Goal: Communication & Community: Ask a question

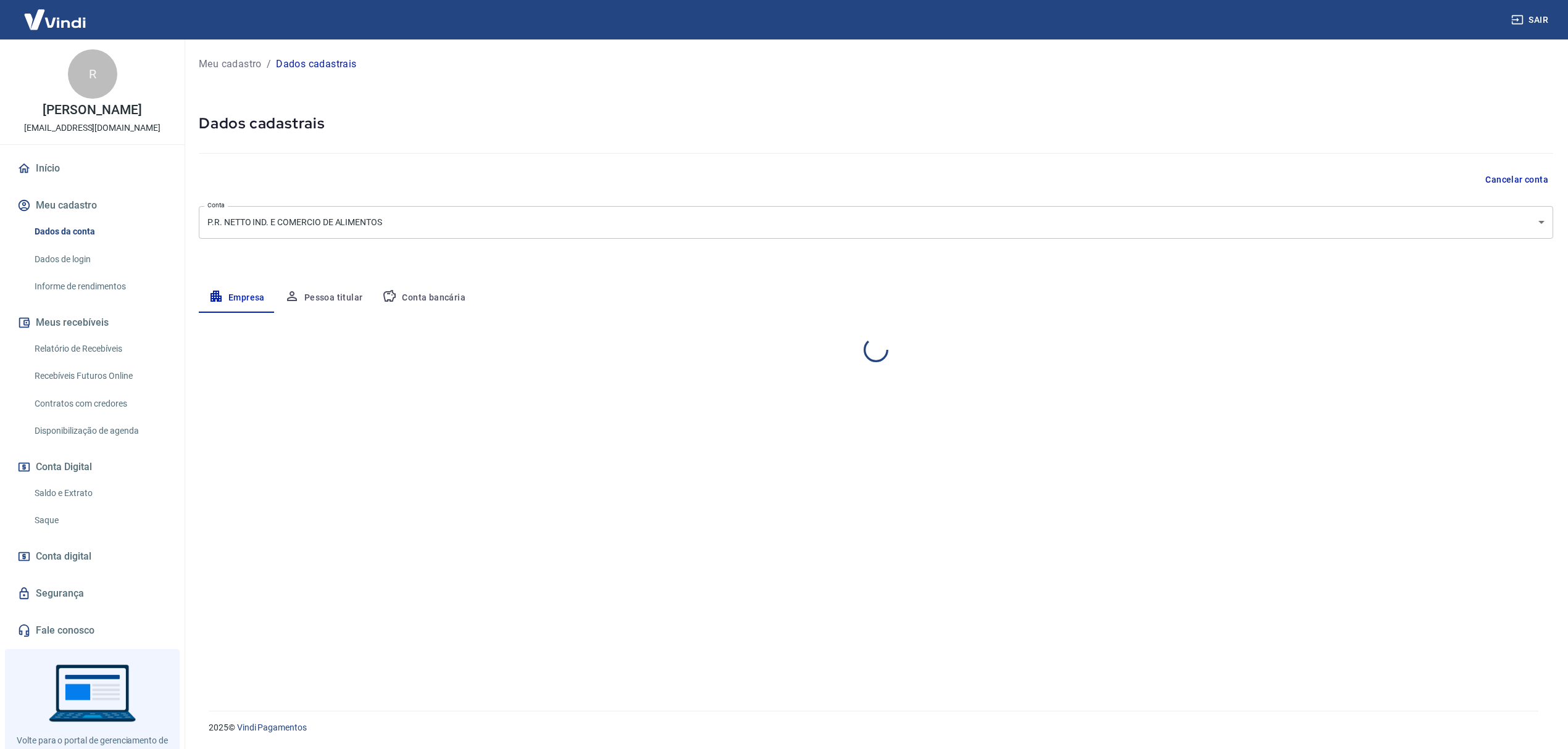
select select "SP"
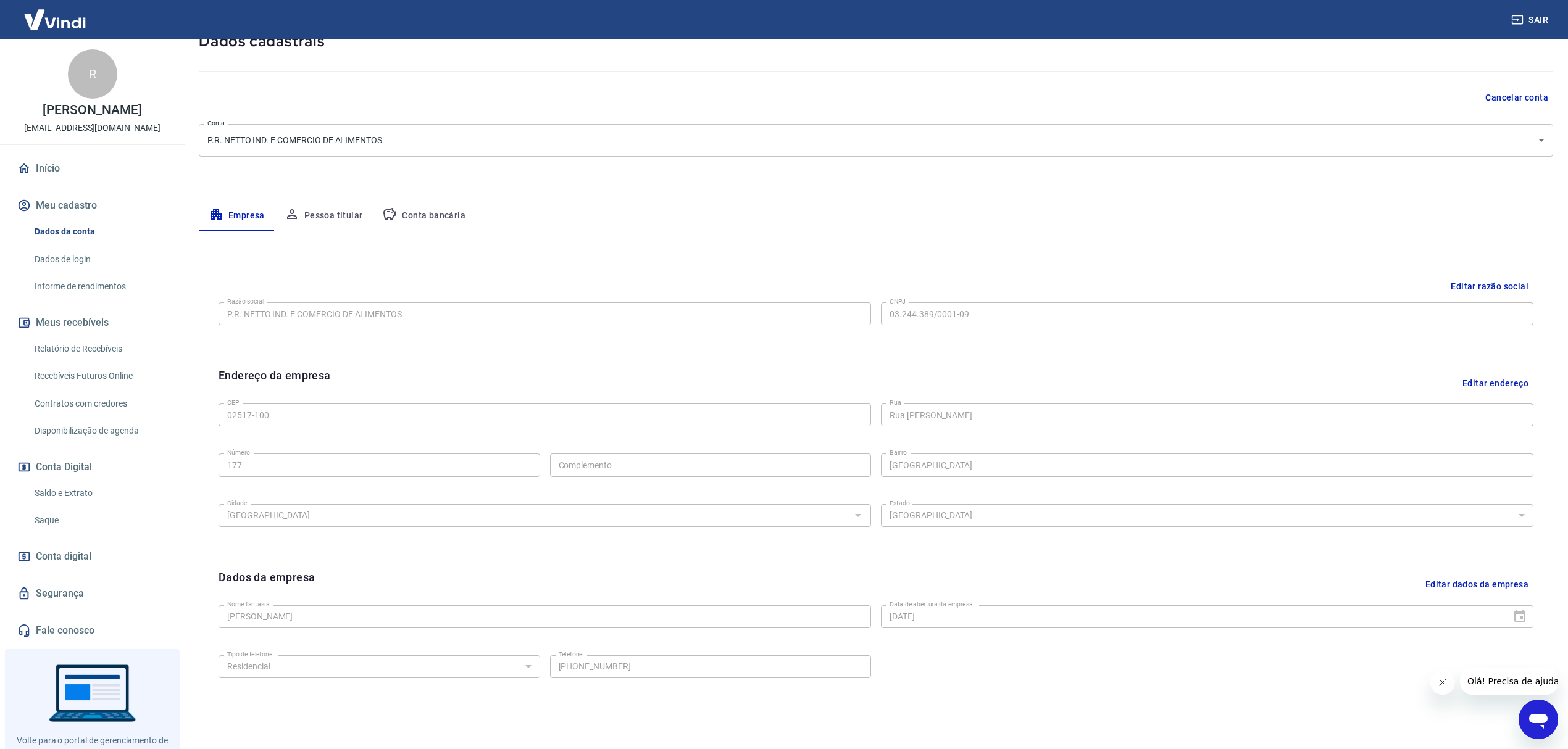
scroll to position [141, 0]
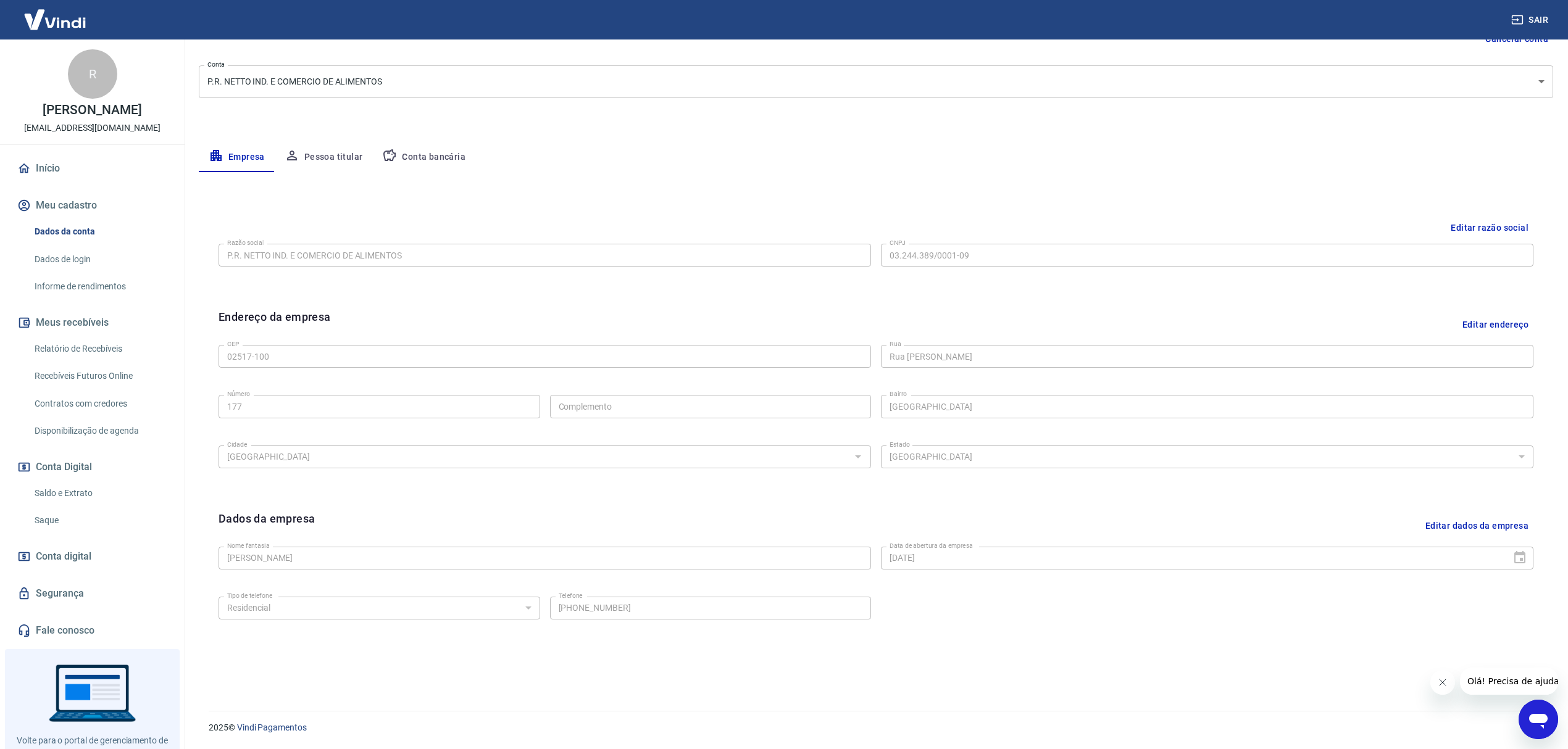
click at [313, 161] on button "Pessoa titular" at bounding box center [323, 158] width 98 height 30
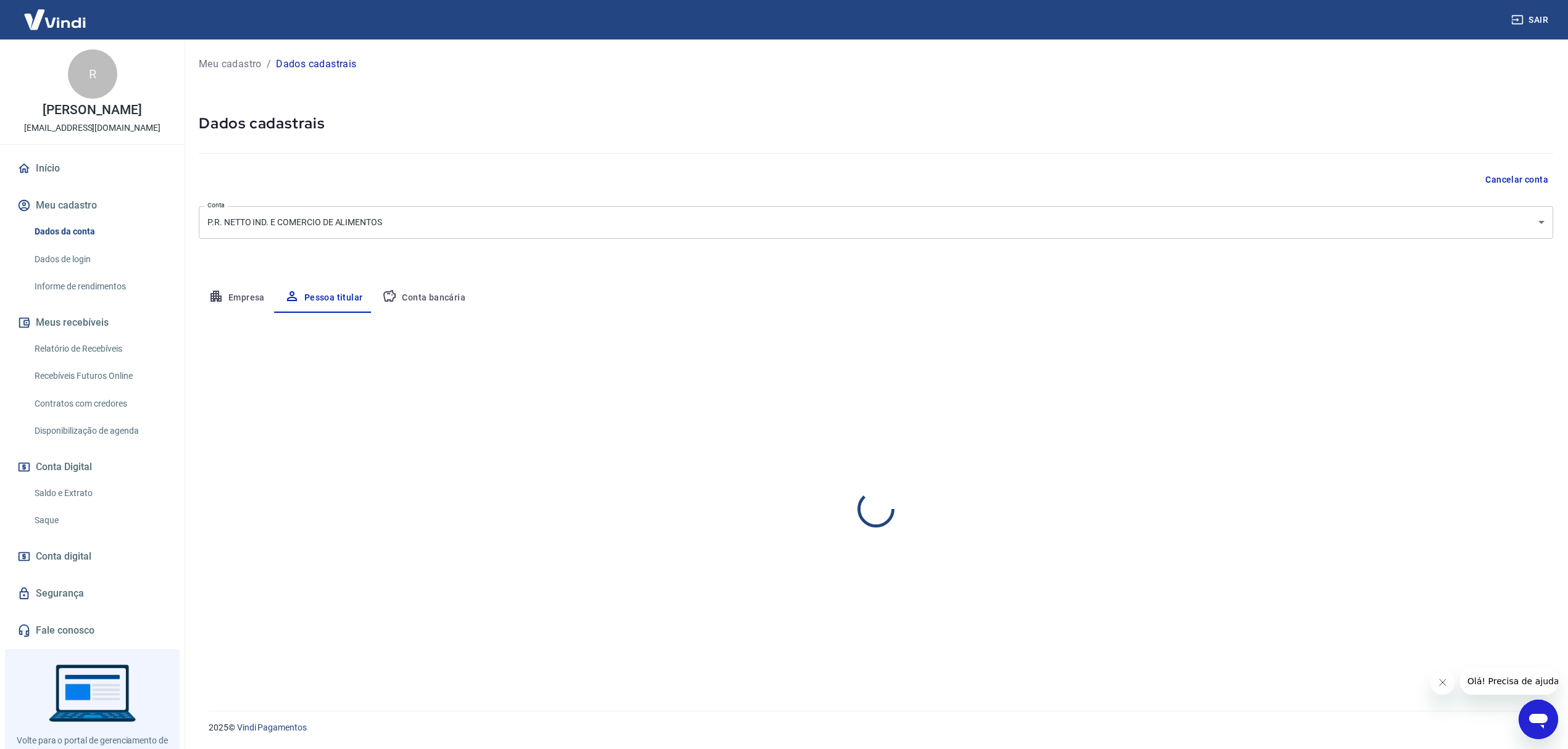
scroll to position [0, 0]
click at [420, 292] on button "Conta bancária" at bounding box center [424, 298] width 103 height 30
select select "1"
click at [328, 290] on button "Pessoa titular" at bounding box center [323, 298] width 98 height 30
click at [67, 256] on link "Dados de login" at bounding box center [99, 259] width 140 height 25
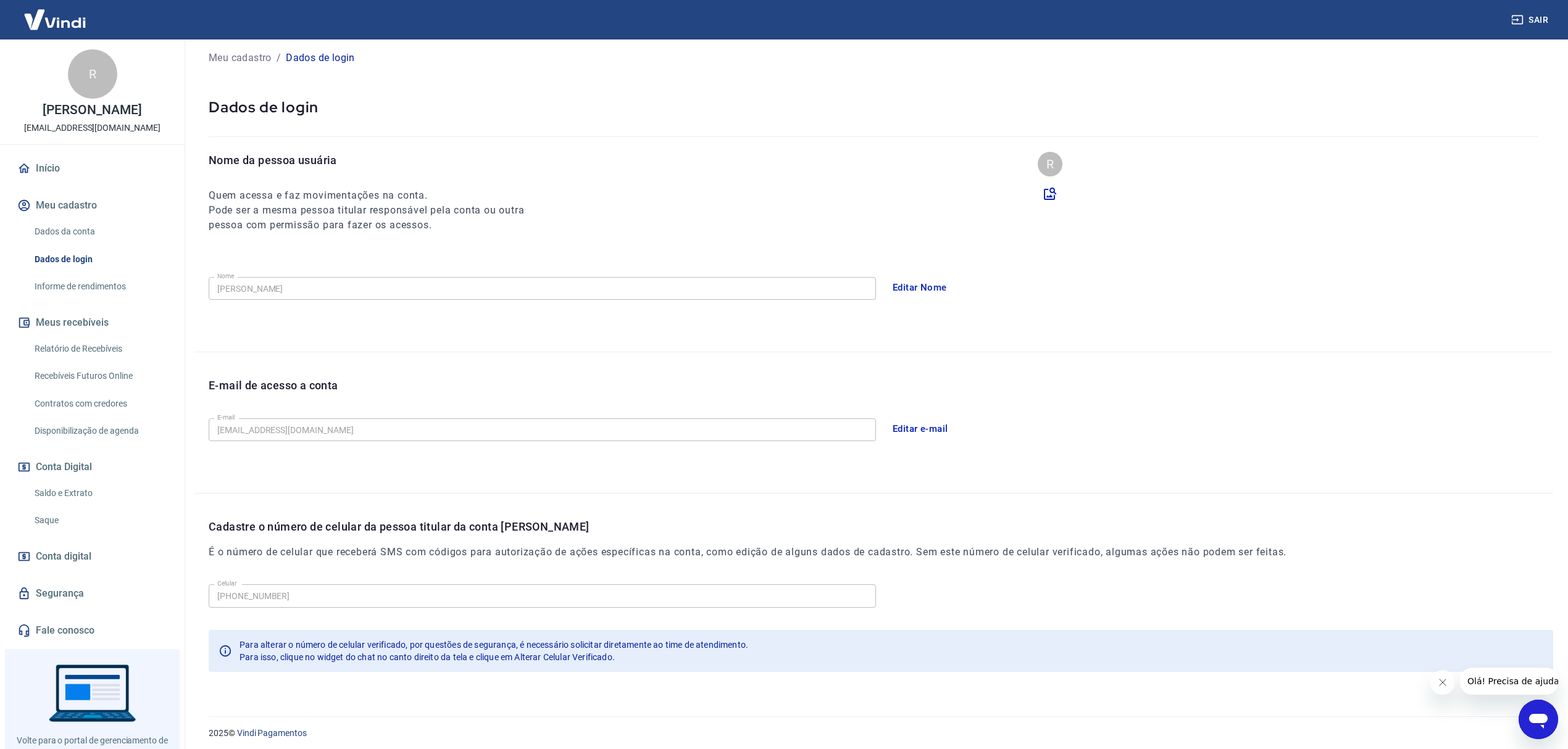
scroll to position [26, 0]
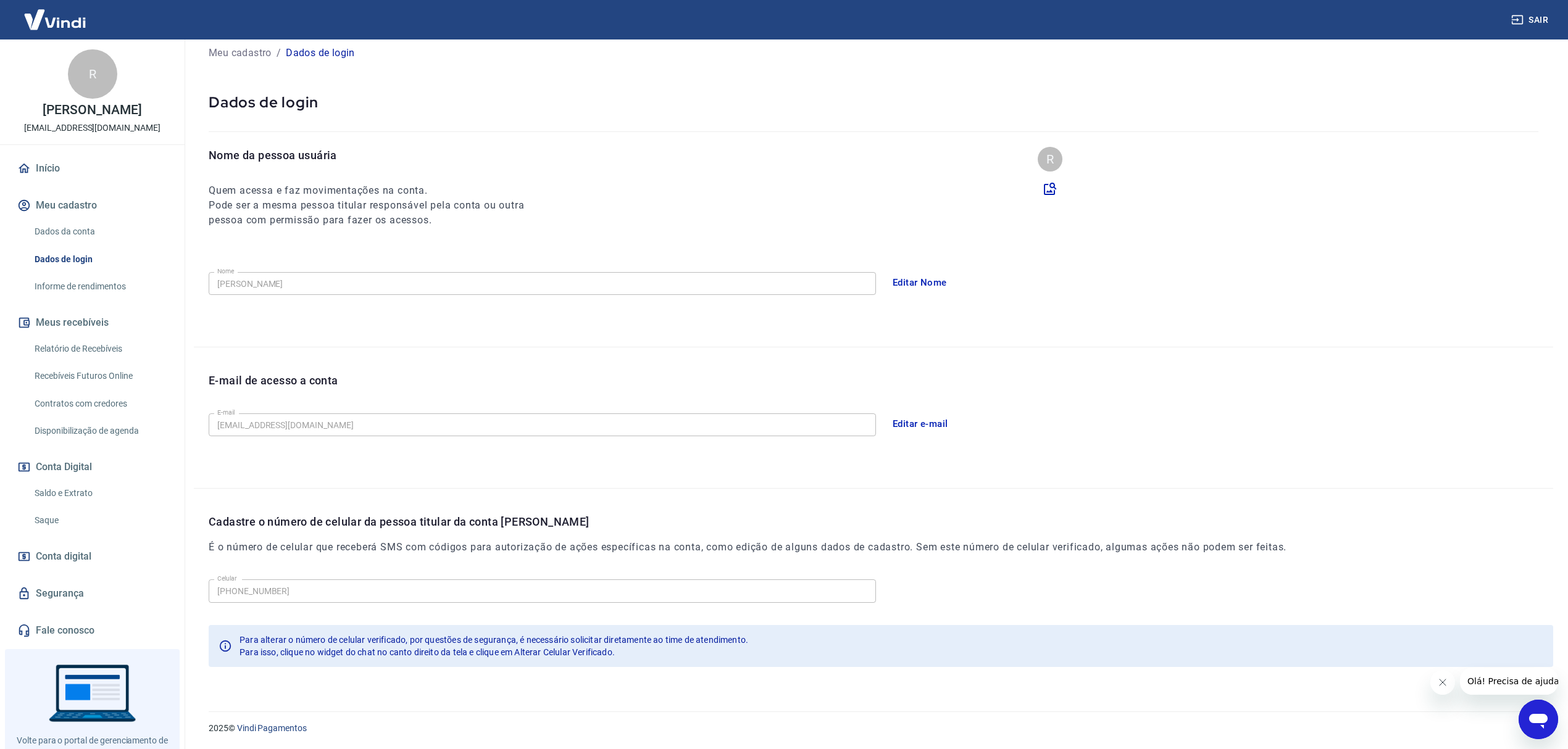
click at [1537, 734] on div "Abrir janela de mensagens" at bounding box center [1538, 720] width 37 height 37
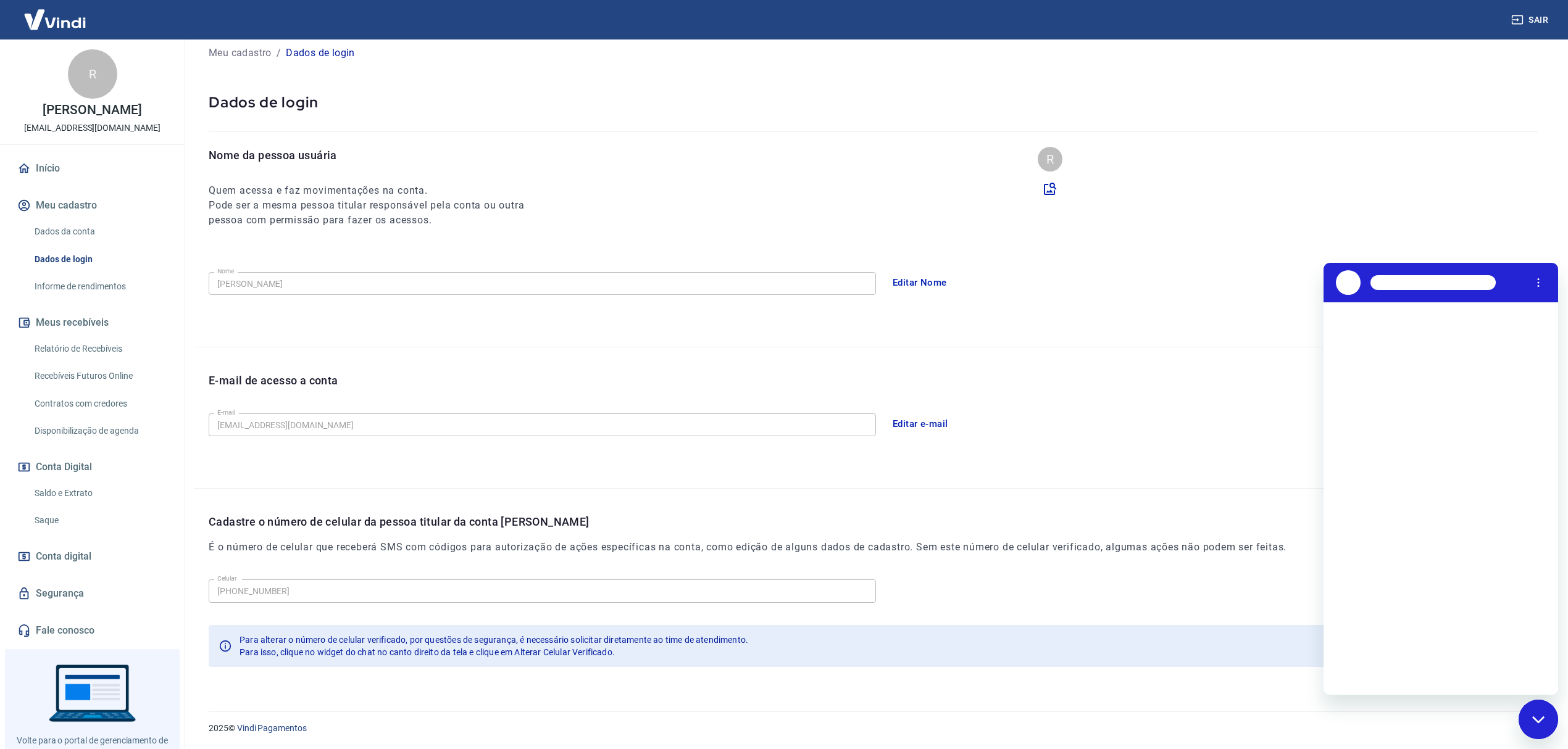
scroll to position [0, 0]
click at [108, 273] on div "Dados da conta Dados de login Informe de rendimentos" at bounding box center [92, 259] width 155 height 80
click at [94, 288] on link "Informe de rendimentos" at bounding box center [99, 286] width 140 height 25
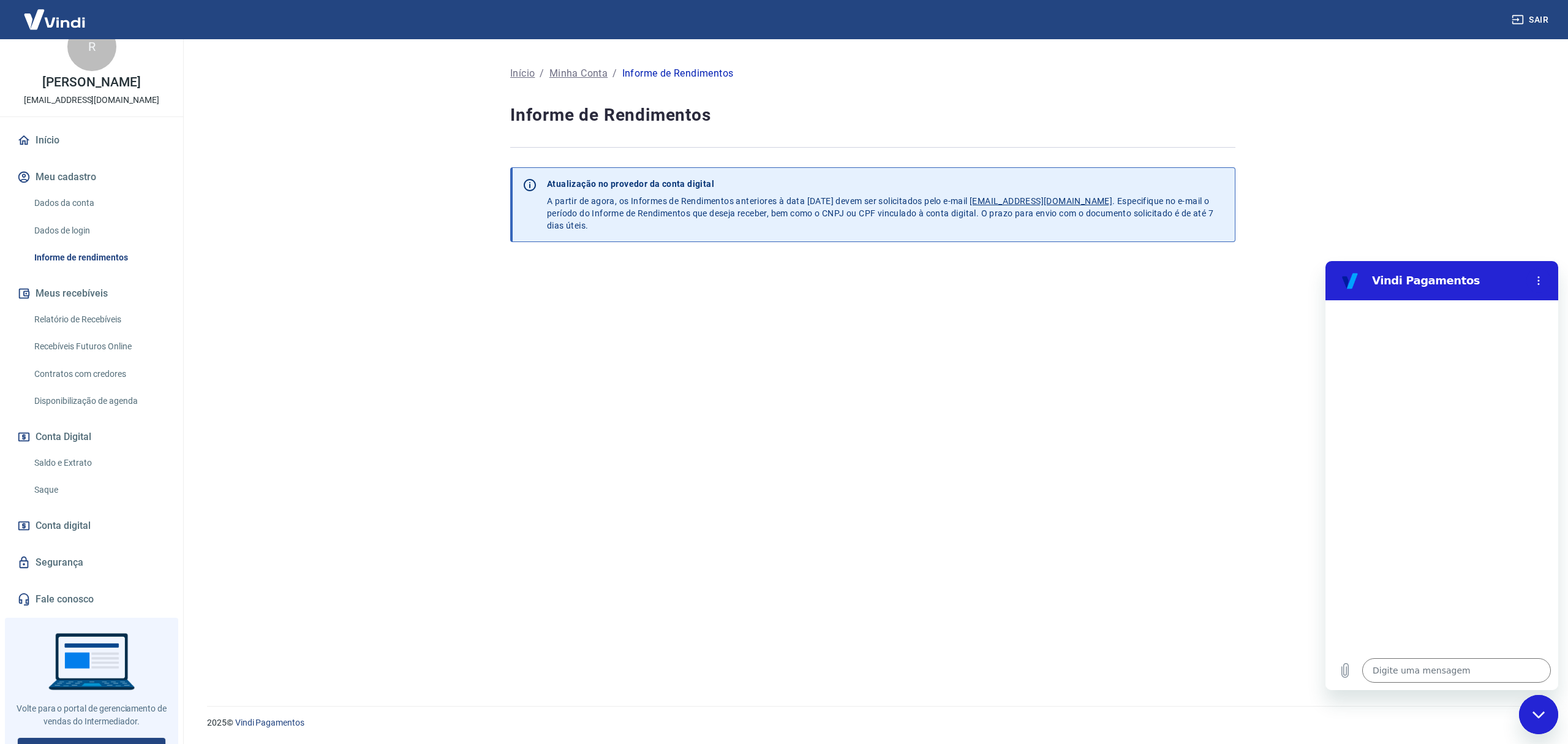
scroll to position [42, 0]
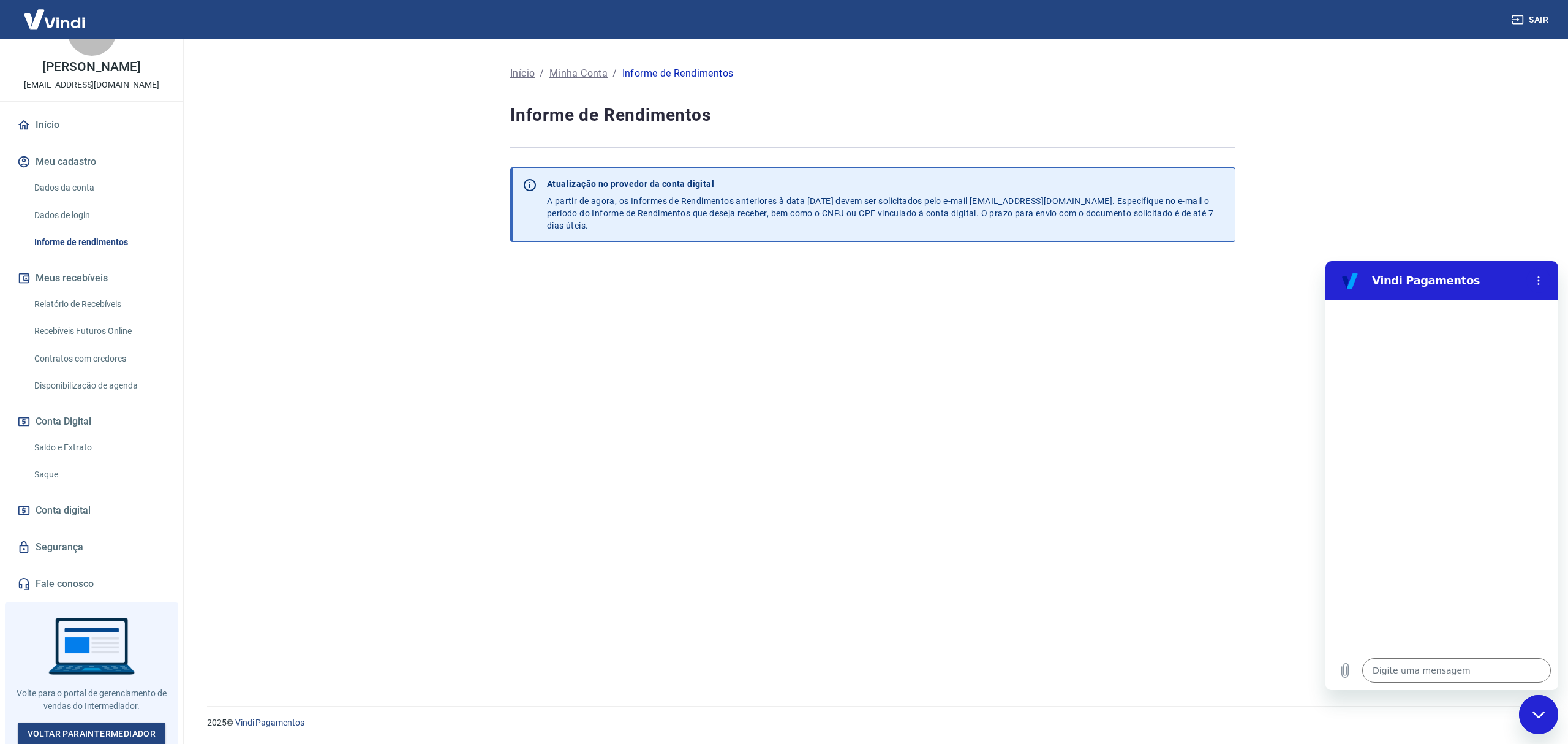
click at [87, 584] on link "Fale conosco" at bounding box center [91, 584] width 154 height 27
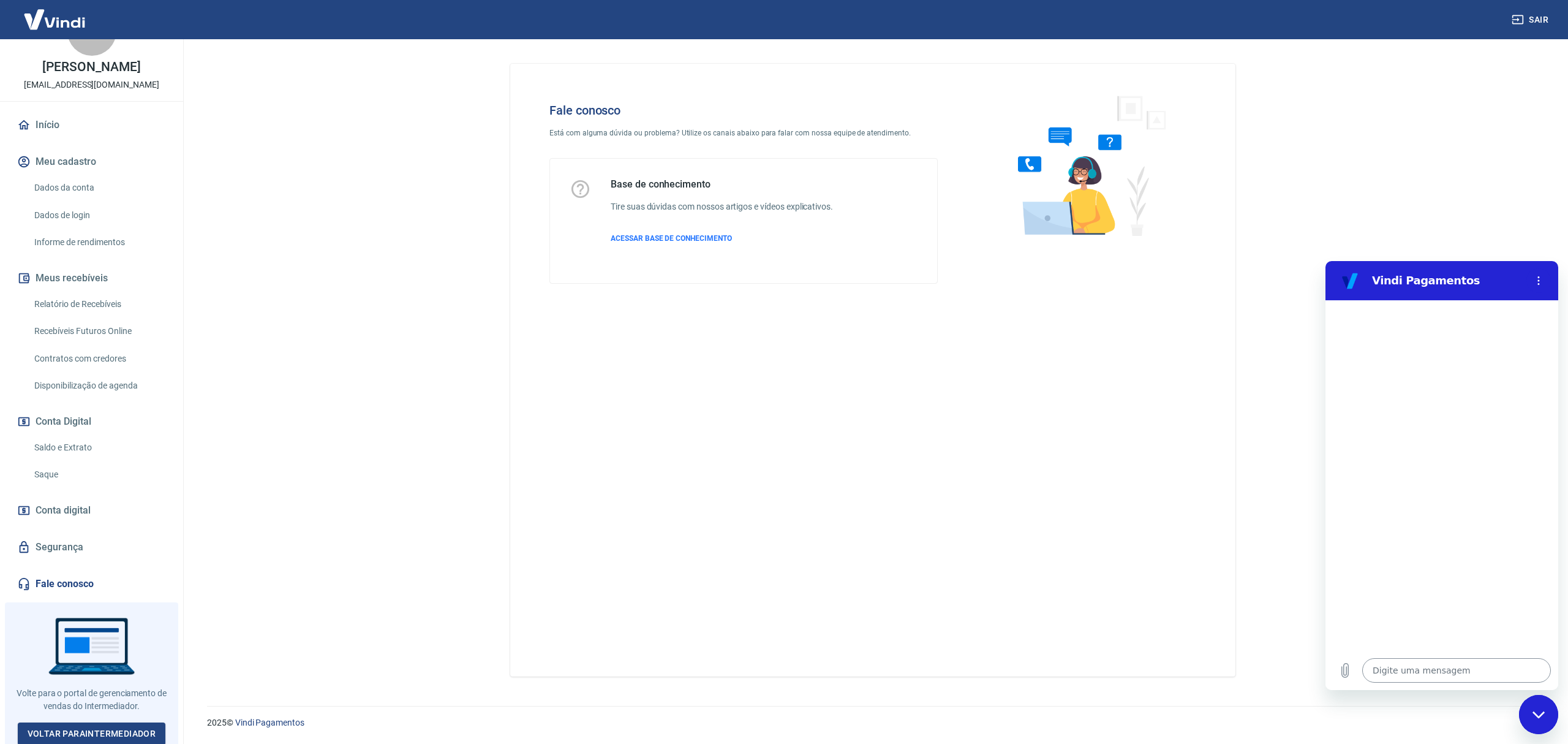
click at [1427, 667] on textarea at bounding box center [1457, 670] width 188 height 25
type textarea "o"
type textarea "x"
type textarea "ol"
type textarea "x"
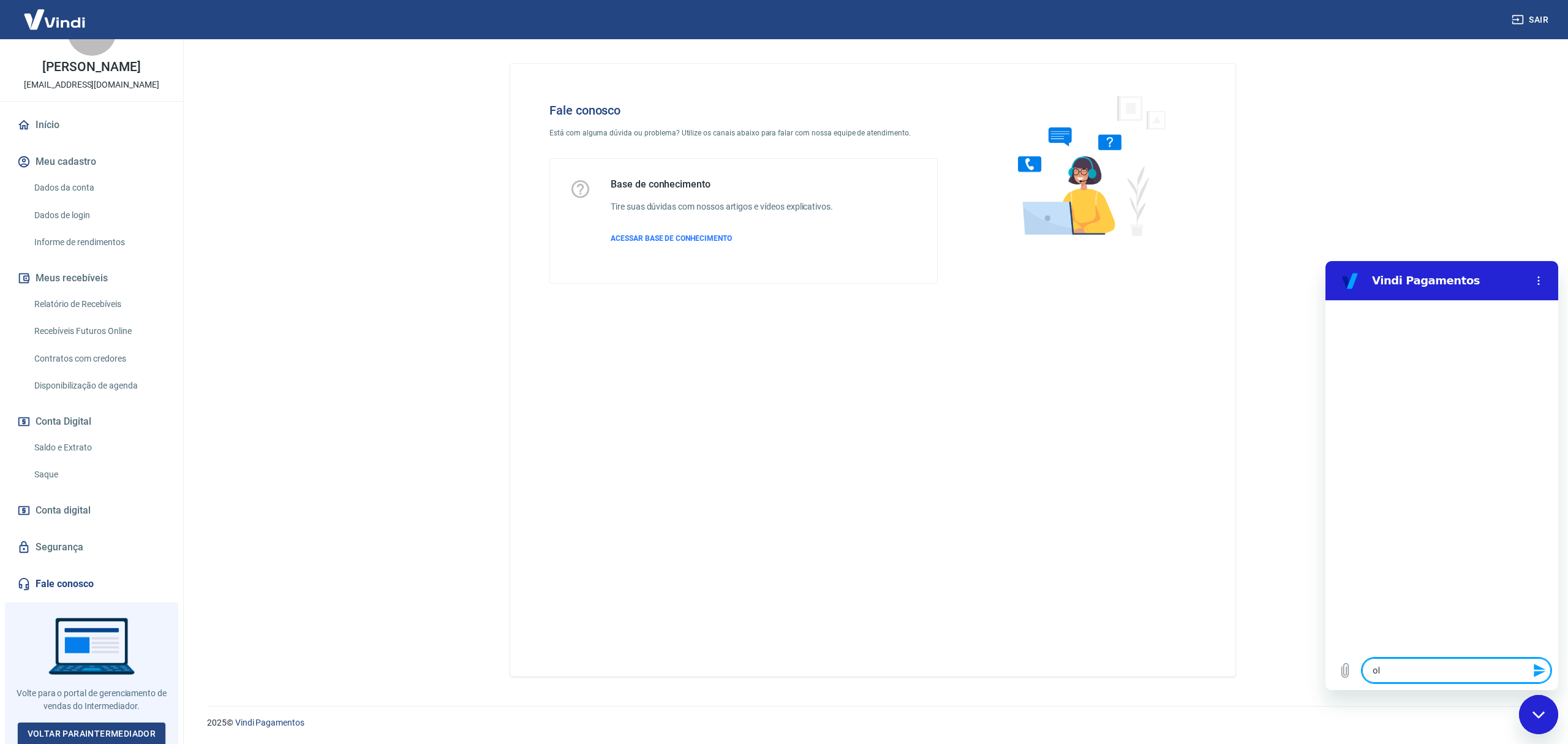
type textarea "olá"
type textarea "x"
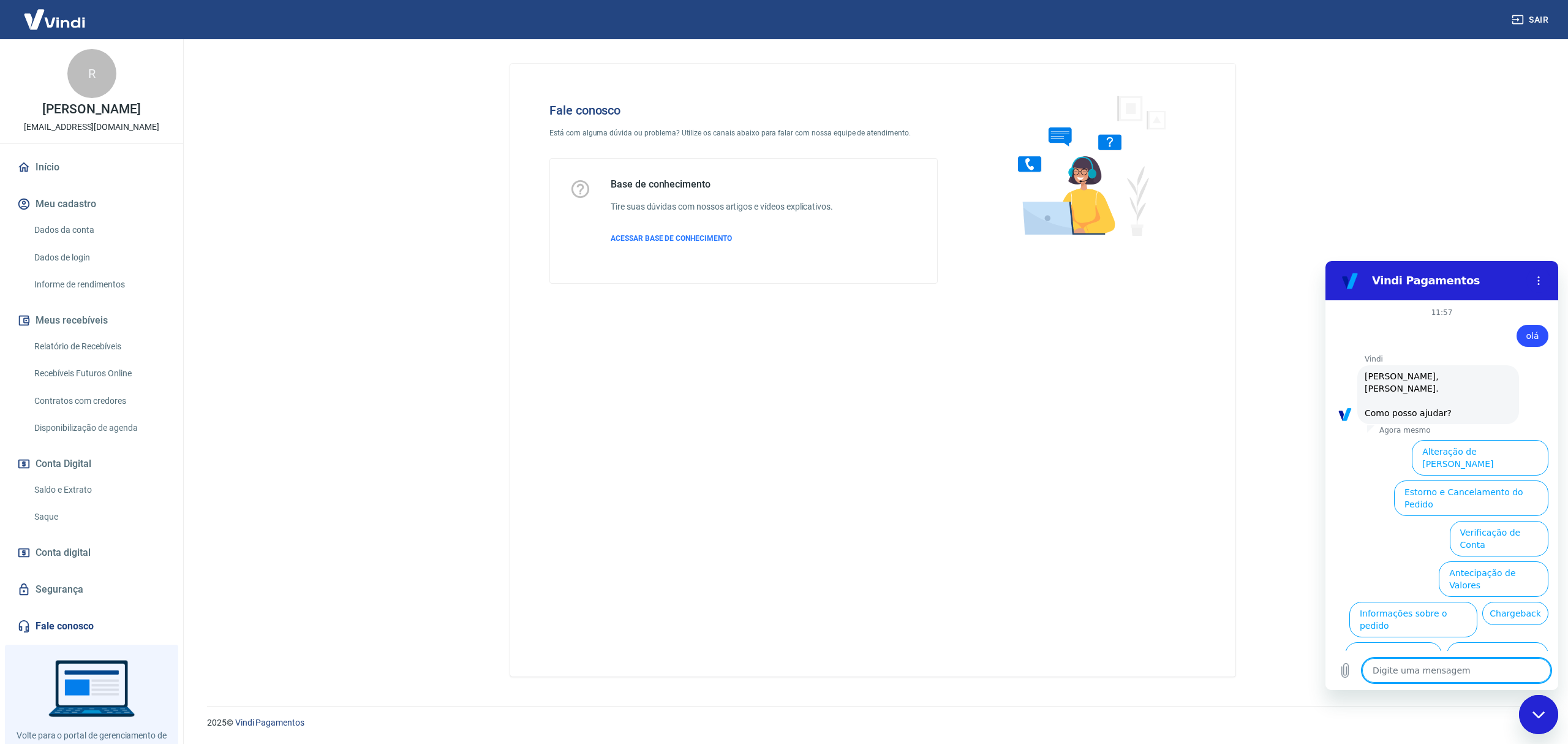
scroll to position [33, 0]
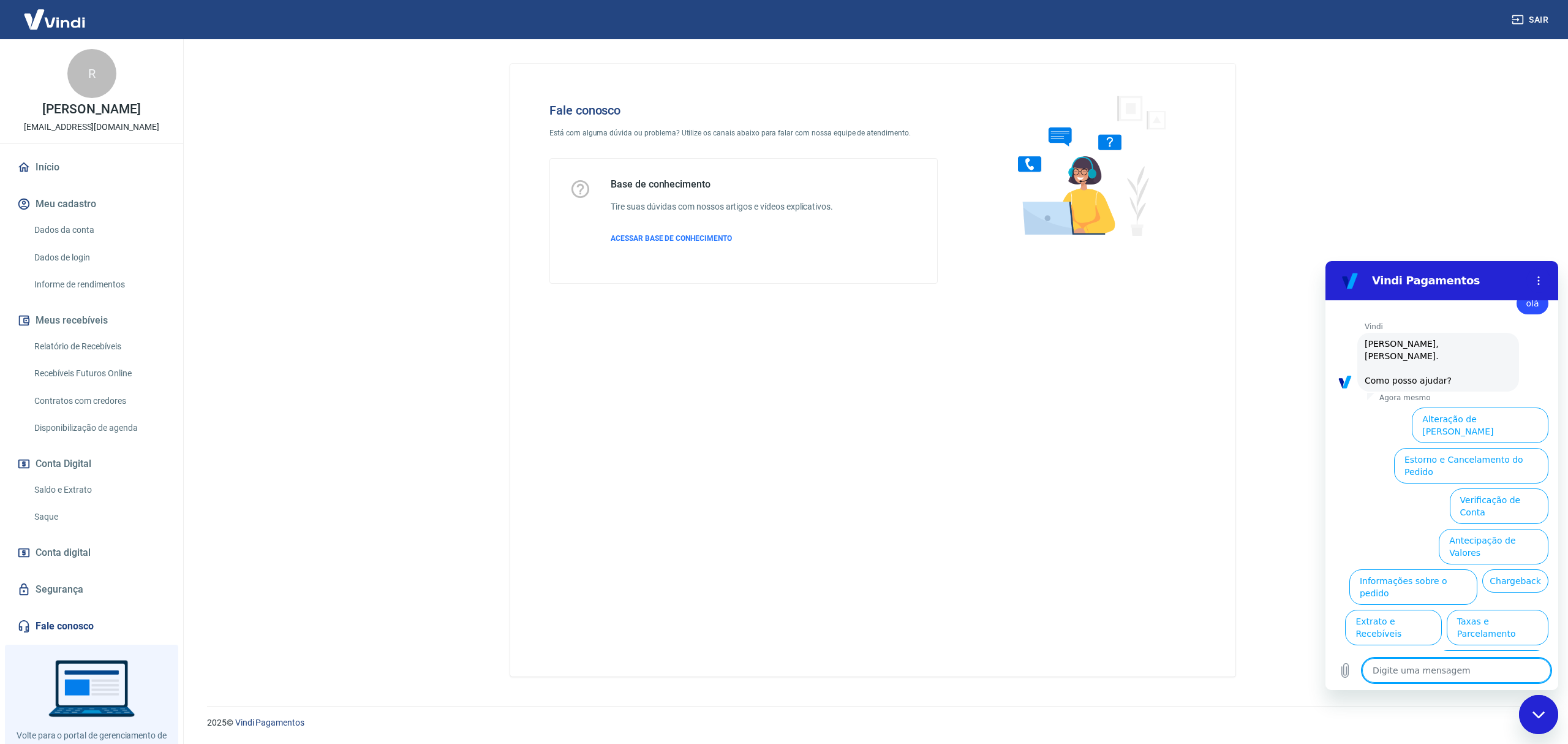
click at [1464, 691] on button "Assinaturas e Faturas Tray" at bounding box center [1489, 708] width 118 height 36
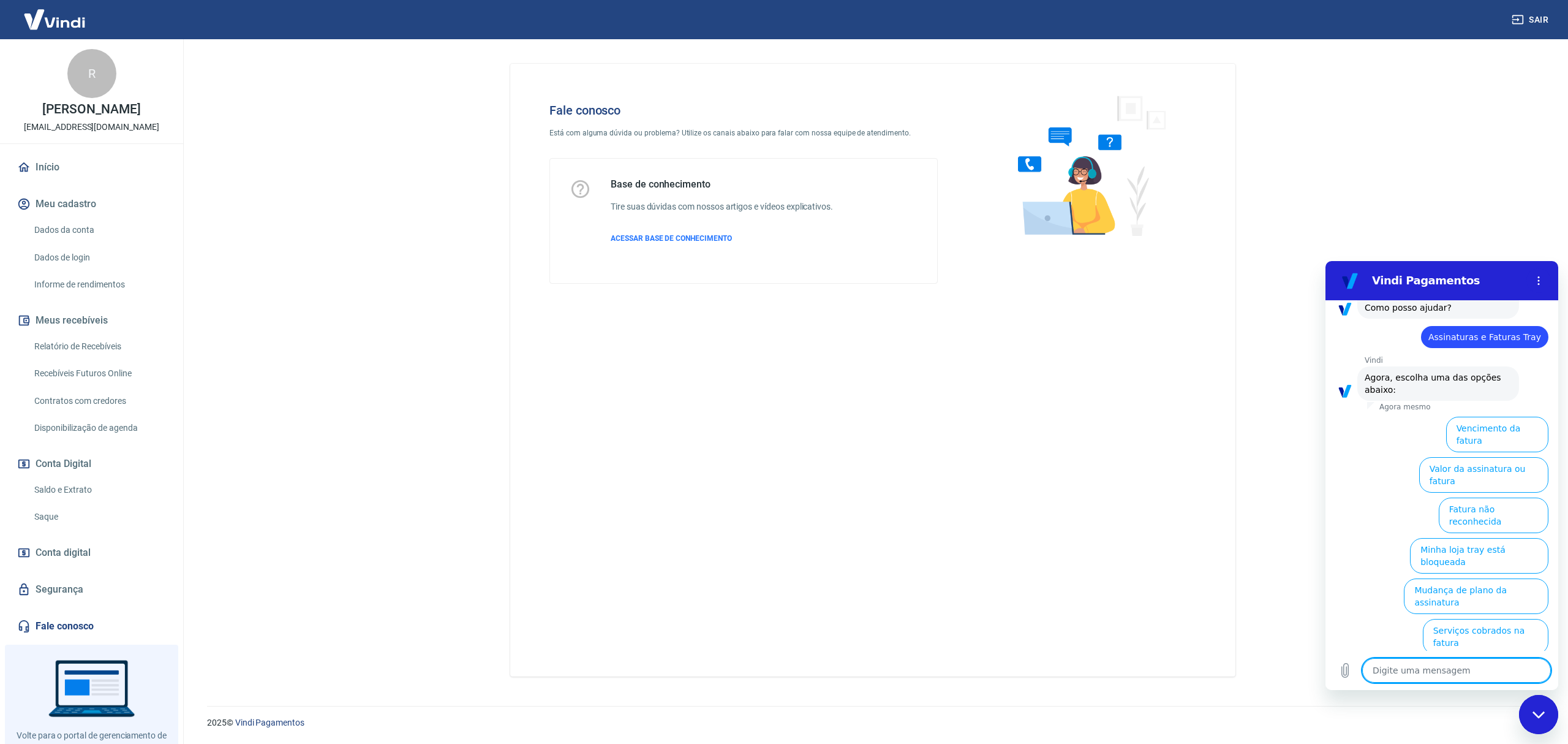
scroll to position [114, 0]
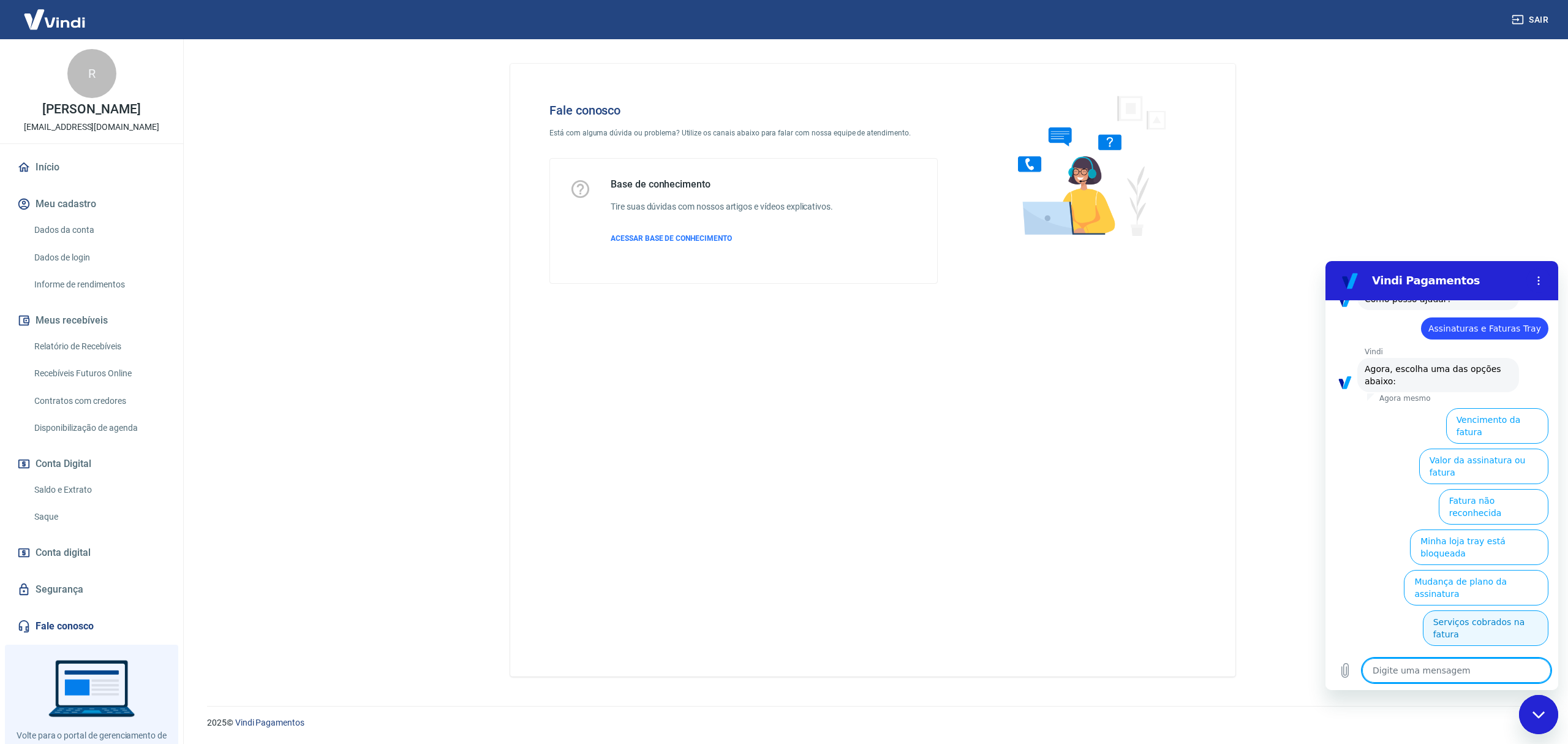
click at [1489, 610] on button "Serviços cobrados na fatura" at bounding box center [1486, 628] width 125 height 36
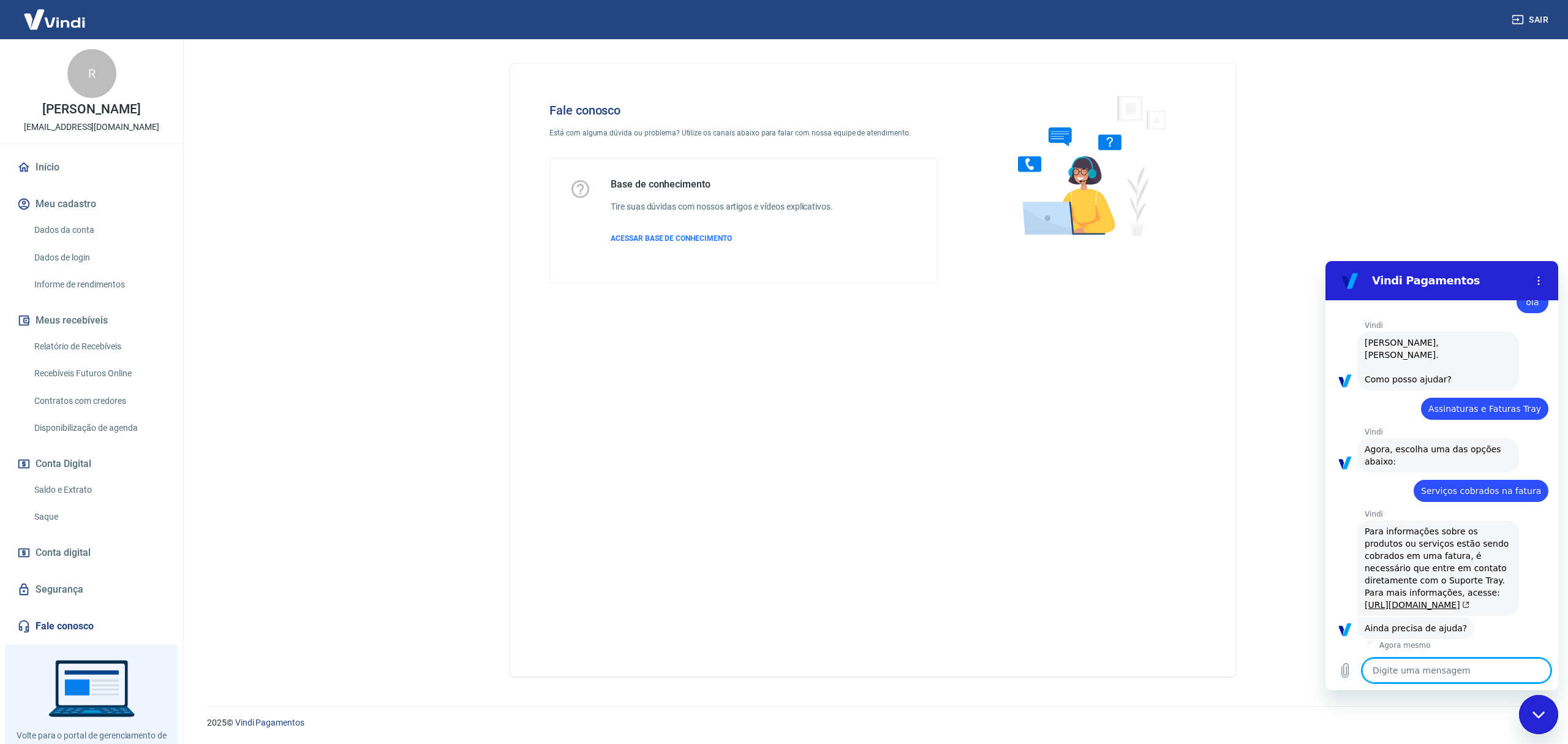
scroll to position [101, 0]
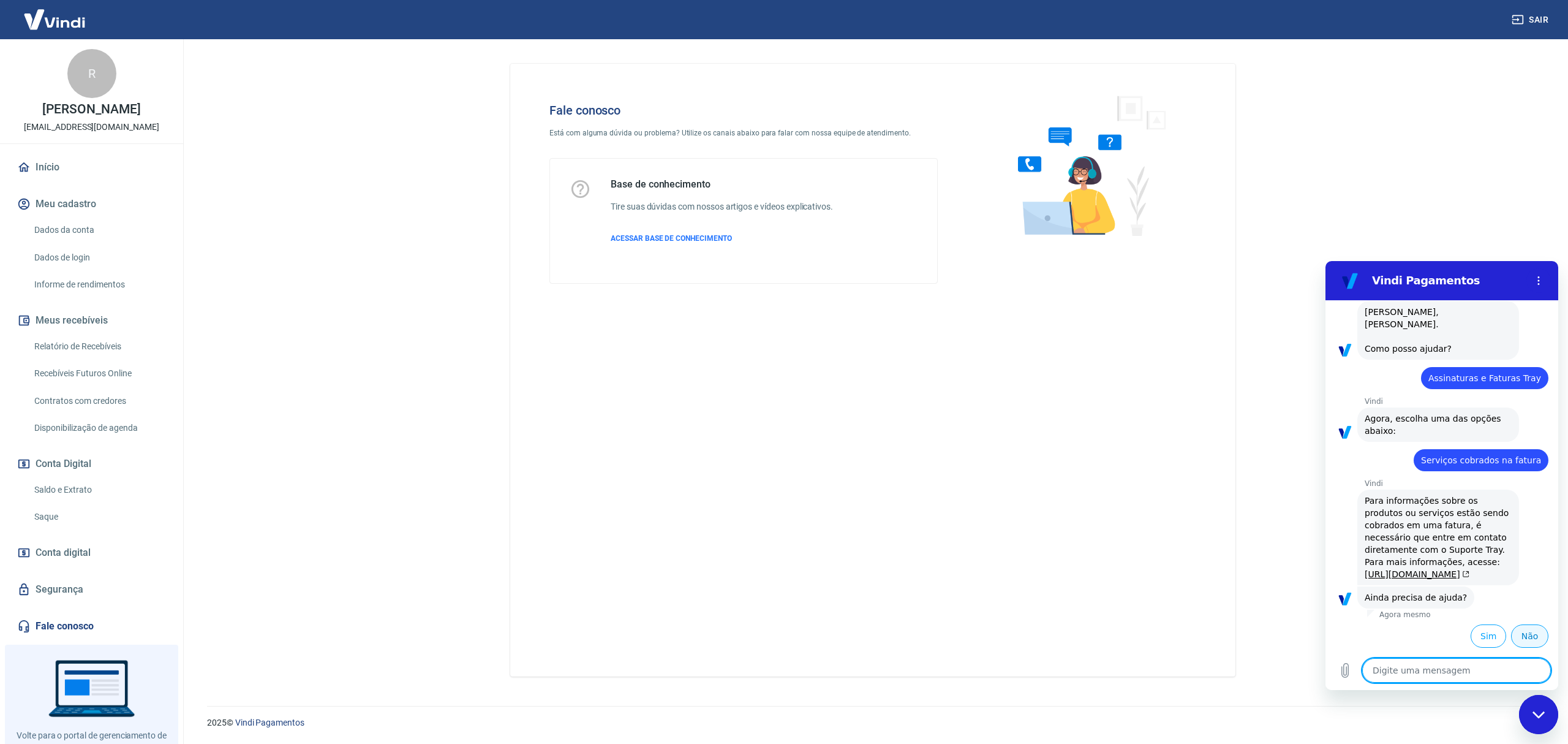
click at [1522, 640] on button "Não" at bounding box center [1529, 636] width 37 height 23
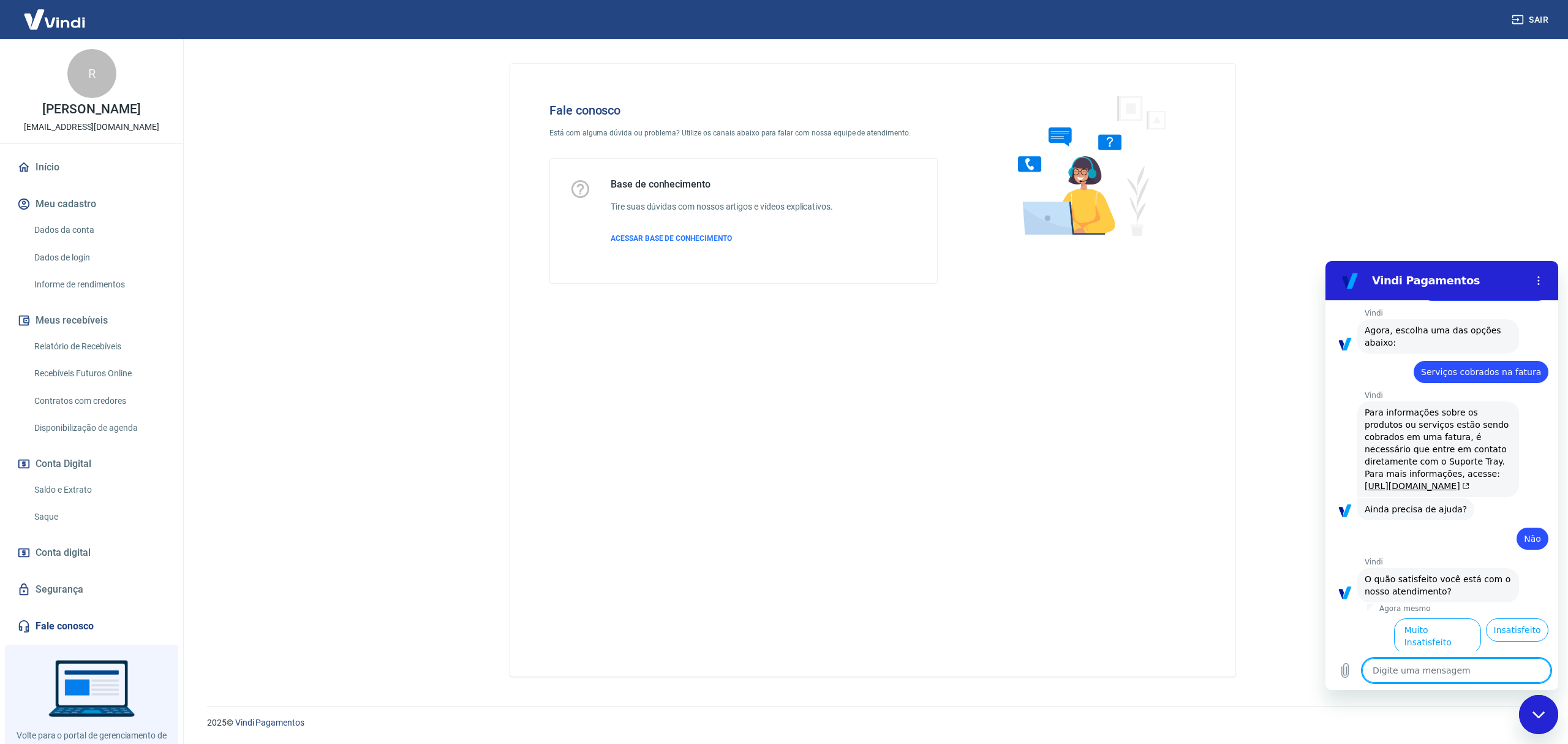
scroll to position [241, 0]
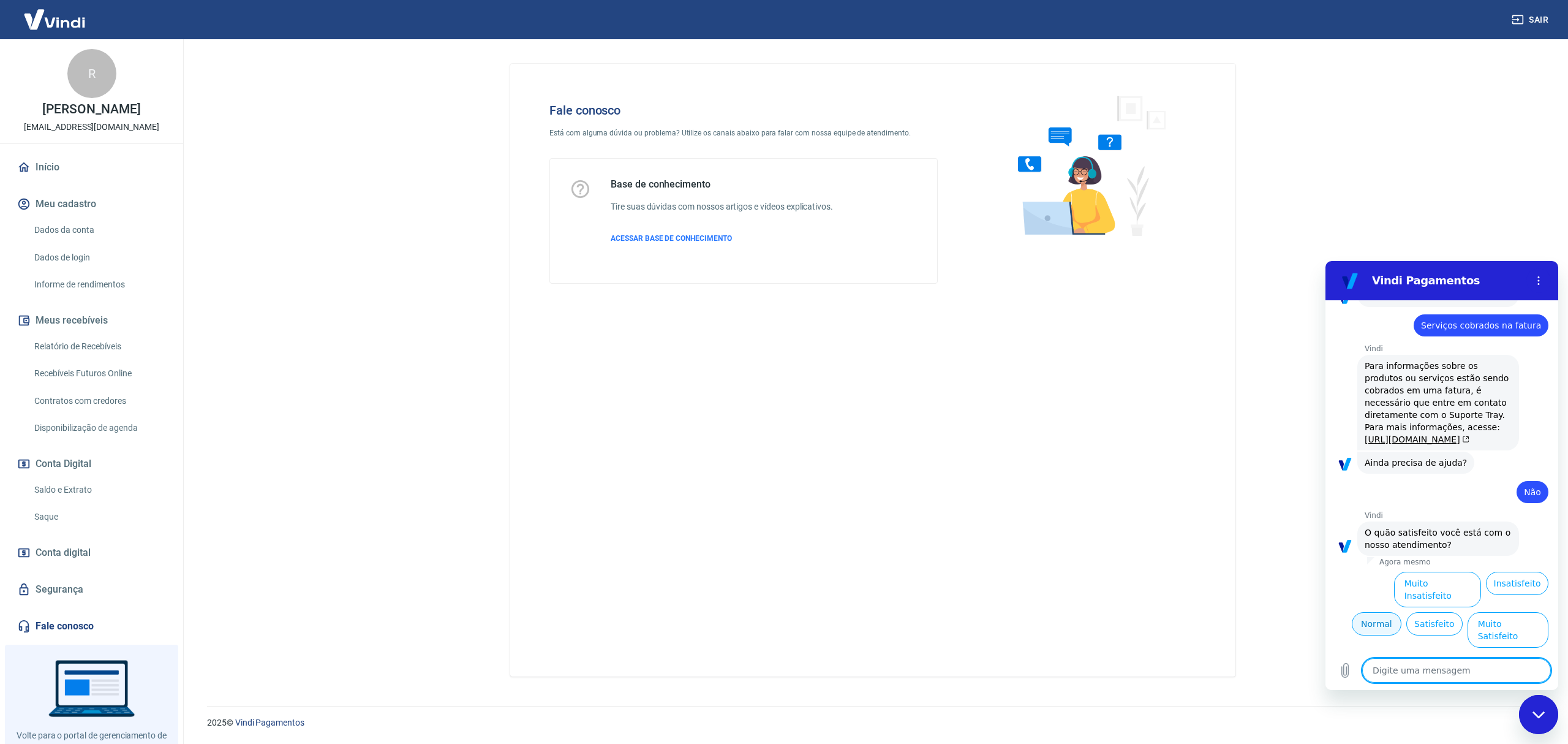
click at [1402, 613] on button "Normal" at bounding box center [1377, 624] width 50 height 23
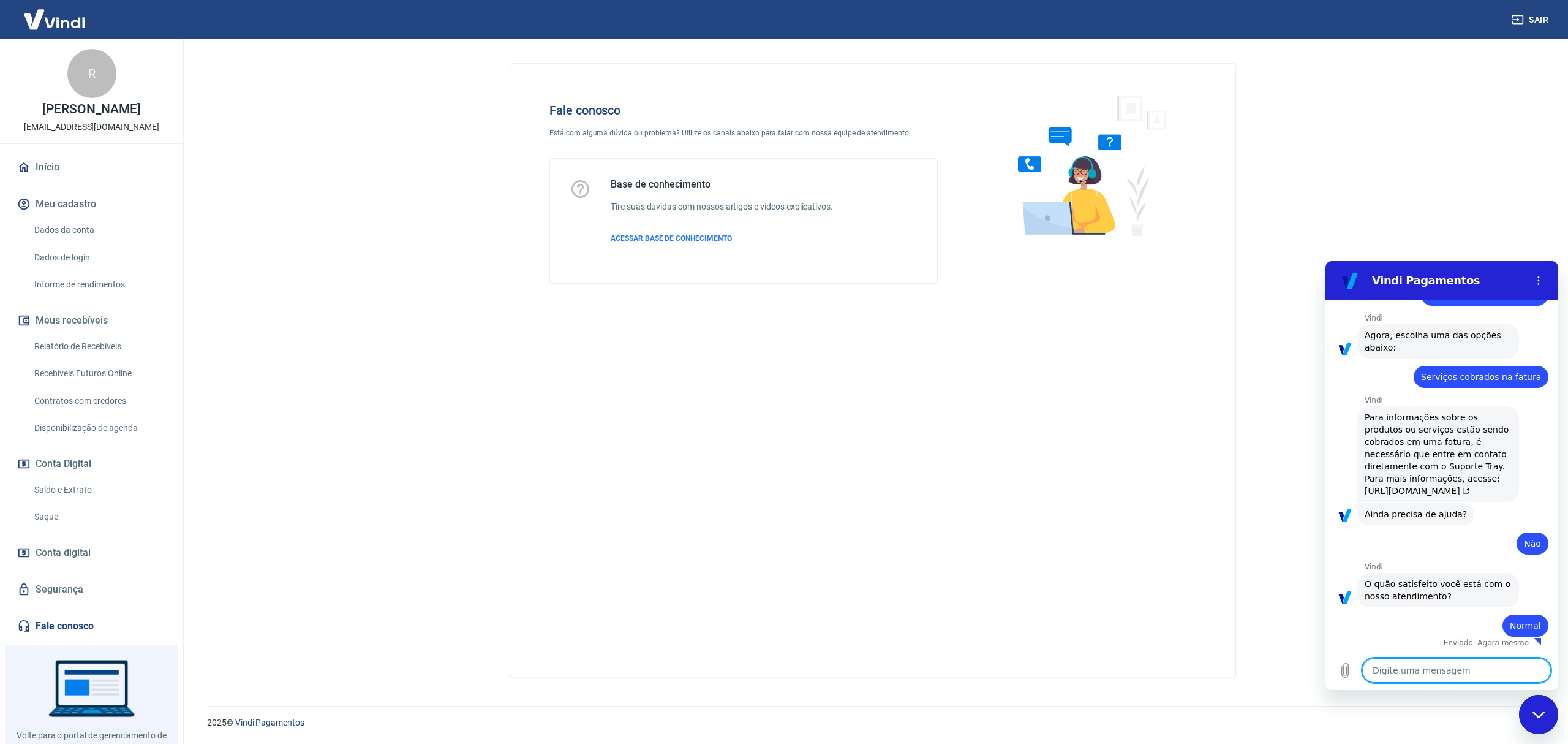
type textarea "x"
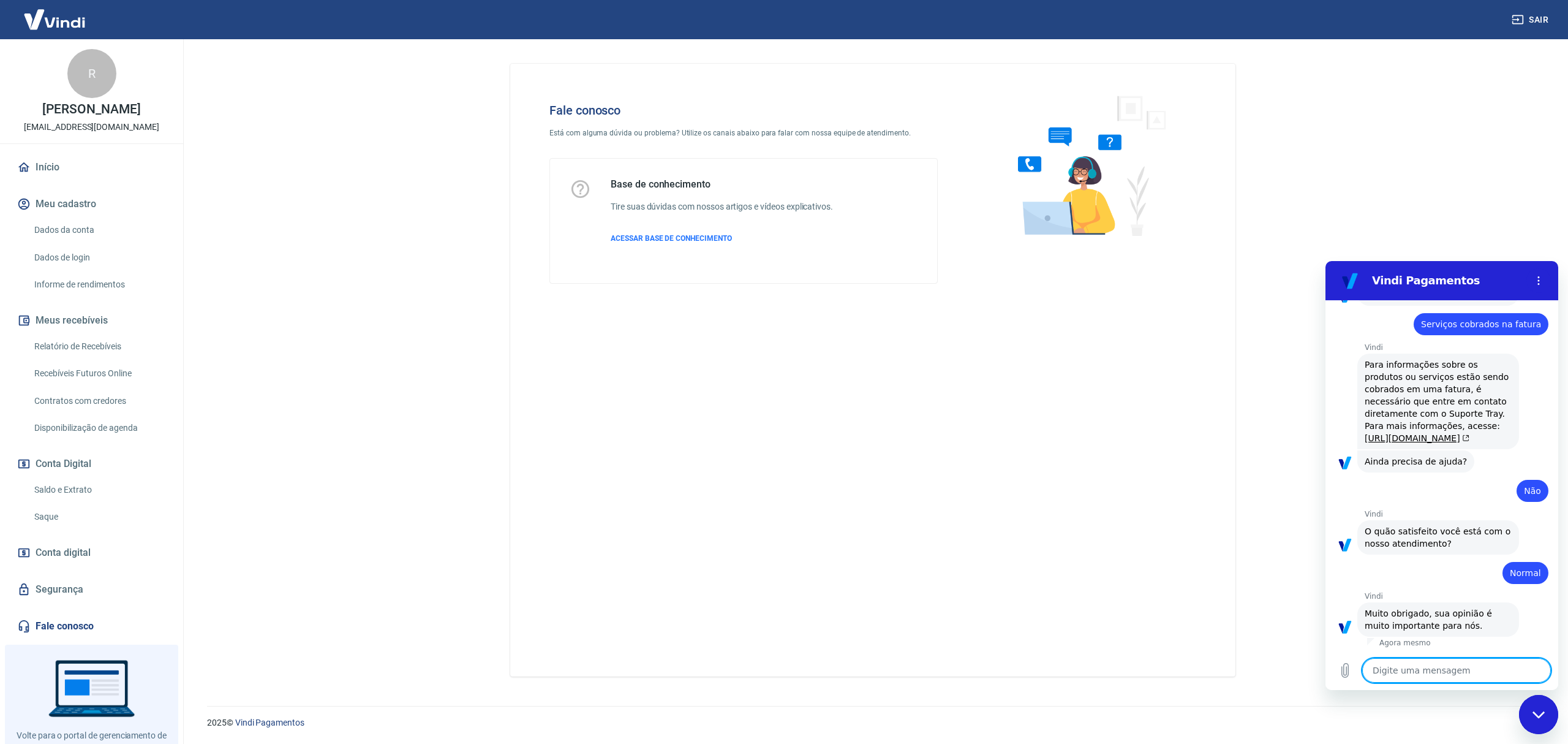
scroll to position [237, 0]
click at [1434, 667] on textarea at bounding box center [1457, 670] width 188 height 25
type textarea "o"
type textarea "x"
type textarea "ol"
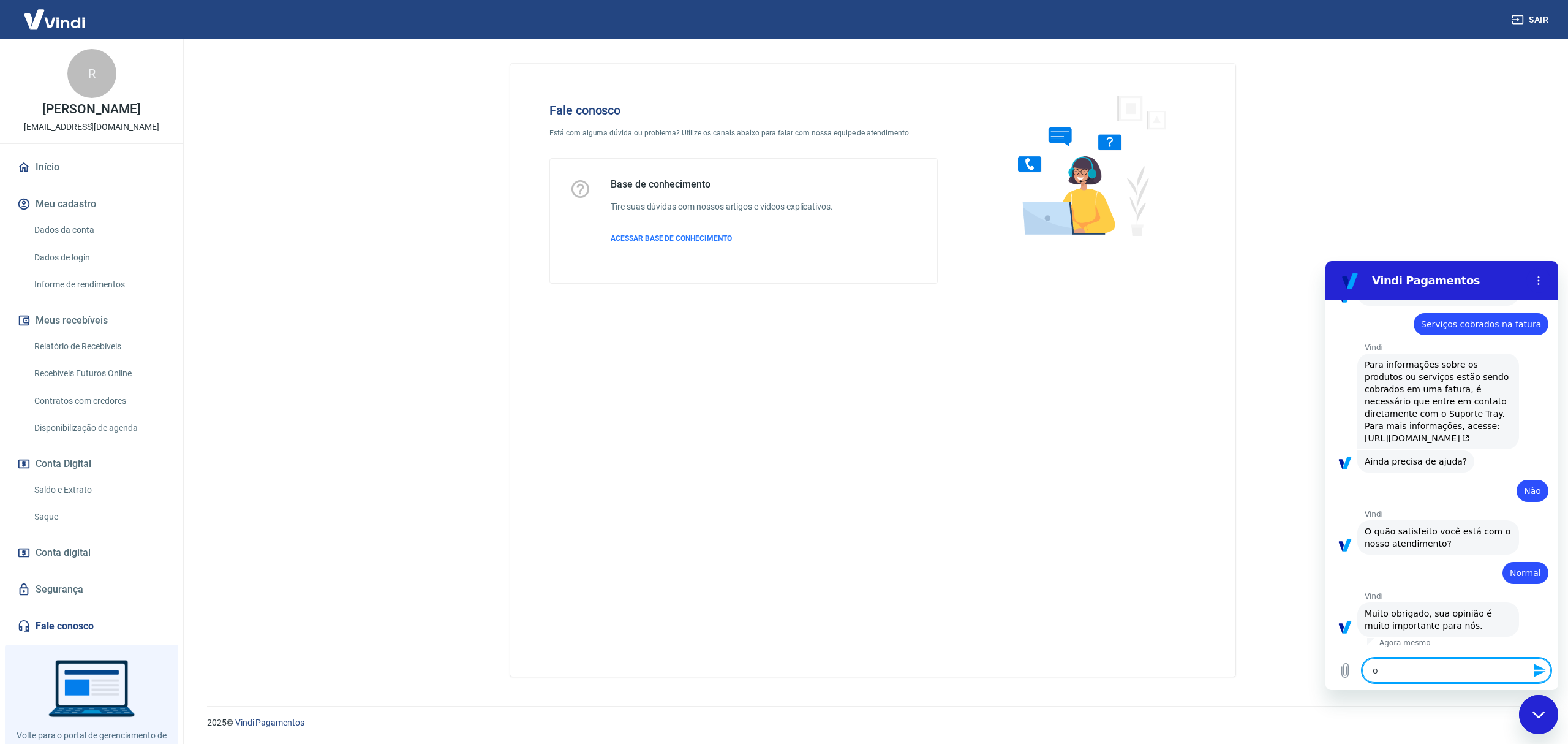
type textarea "x"
type textarea "ol7"
type textarea "x"
type textarea "ol"
type textarea "x"
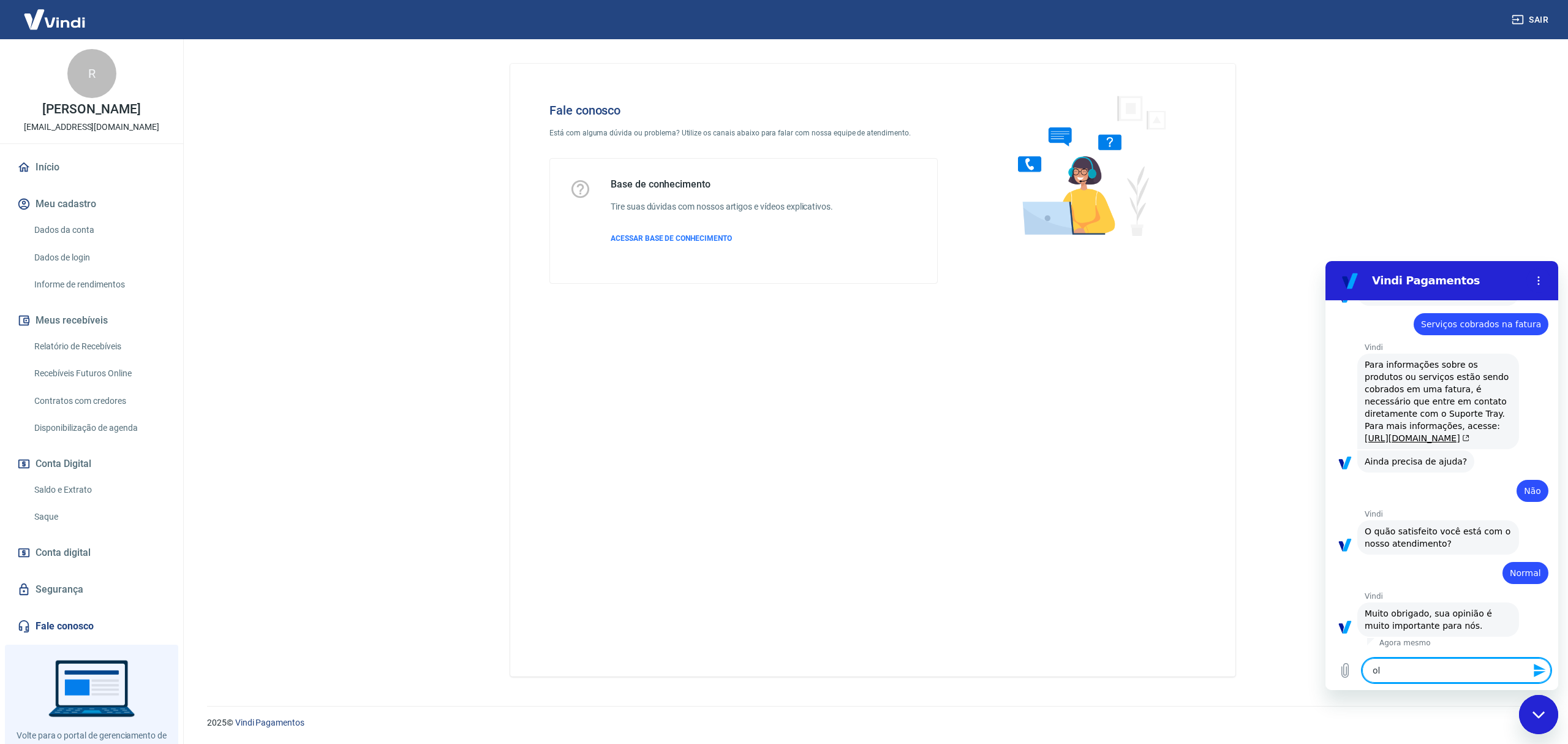
type textarea "olA"
type textarea "x"
type textarea "ol"
type textarea "x"
type textarea "o"
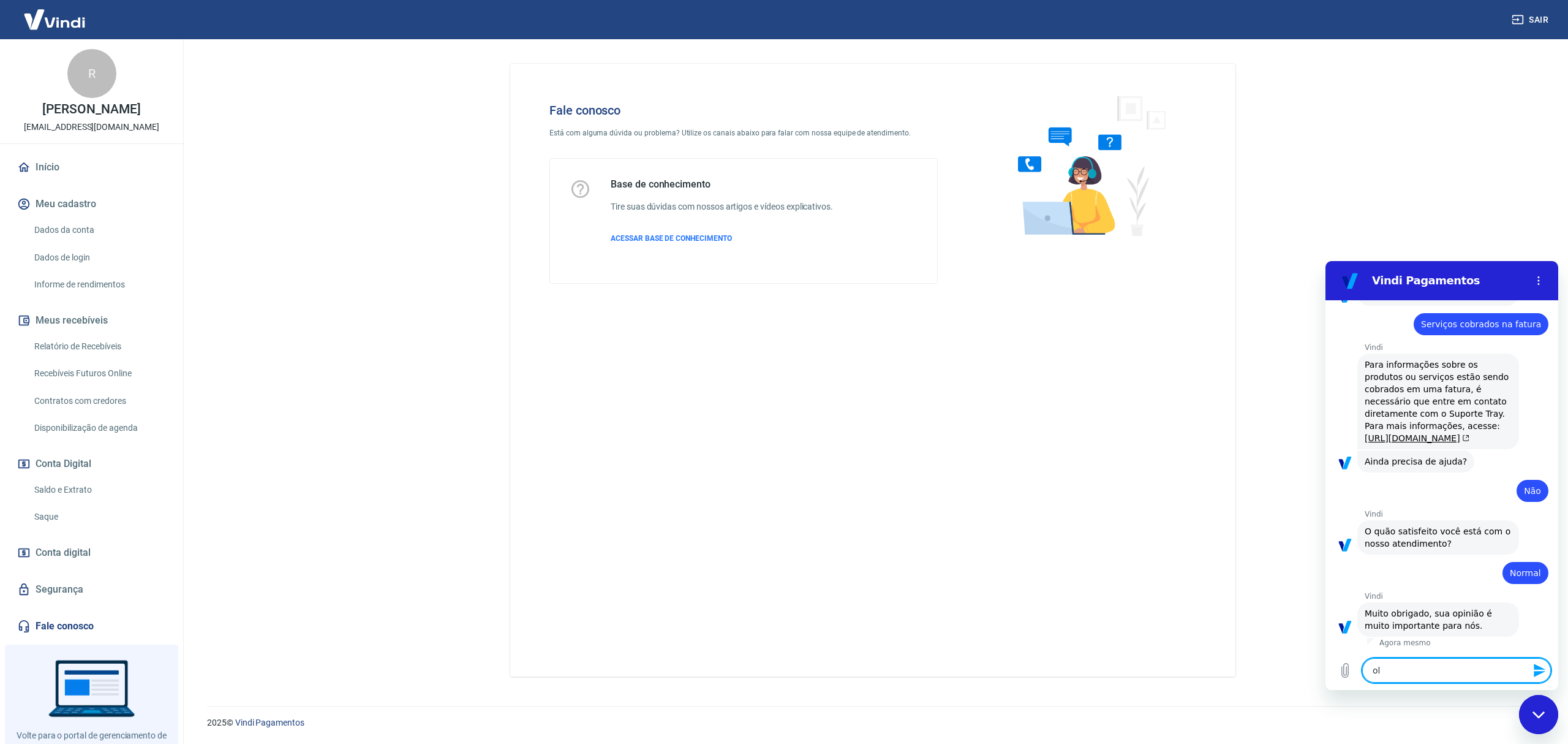
type textarea "x"
type textarea "oA"
type textarea "x"
type textarea "o"
type textarea "x"
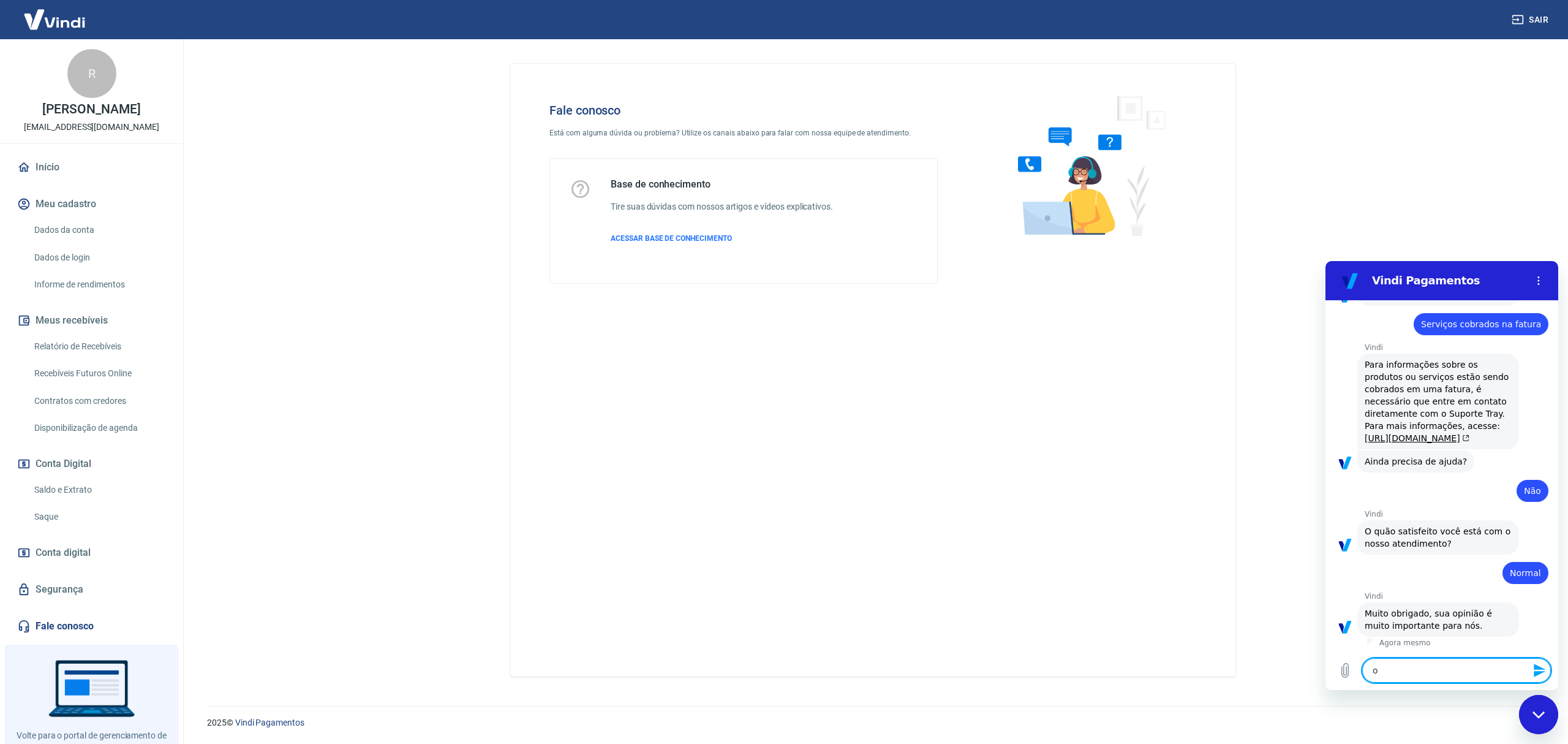
type textarea "ol"
type textarea "x"
type textarea "ola"
type textarea "x"
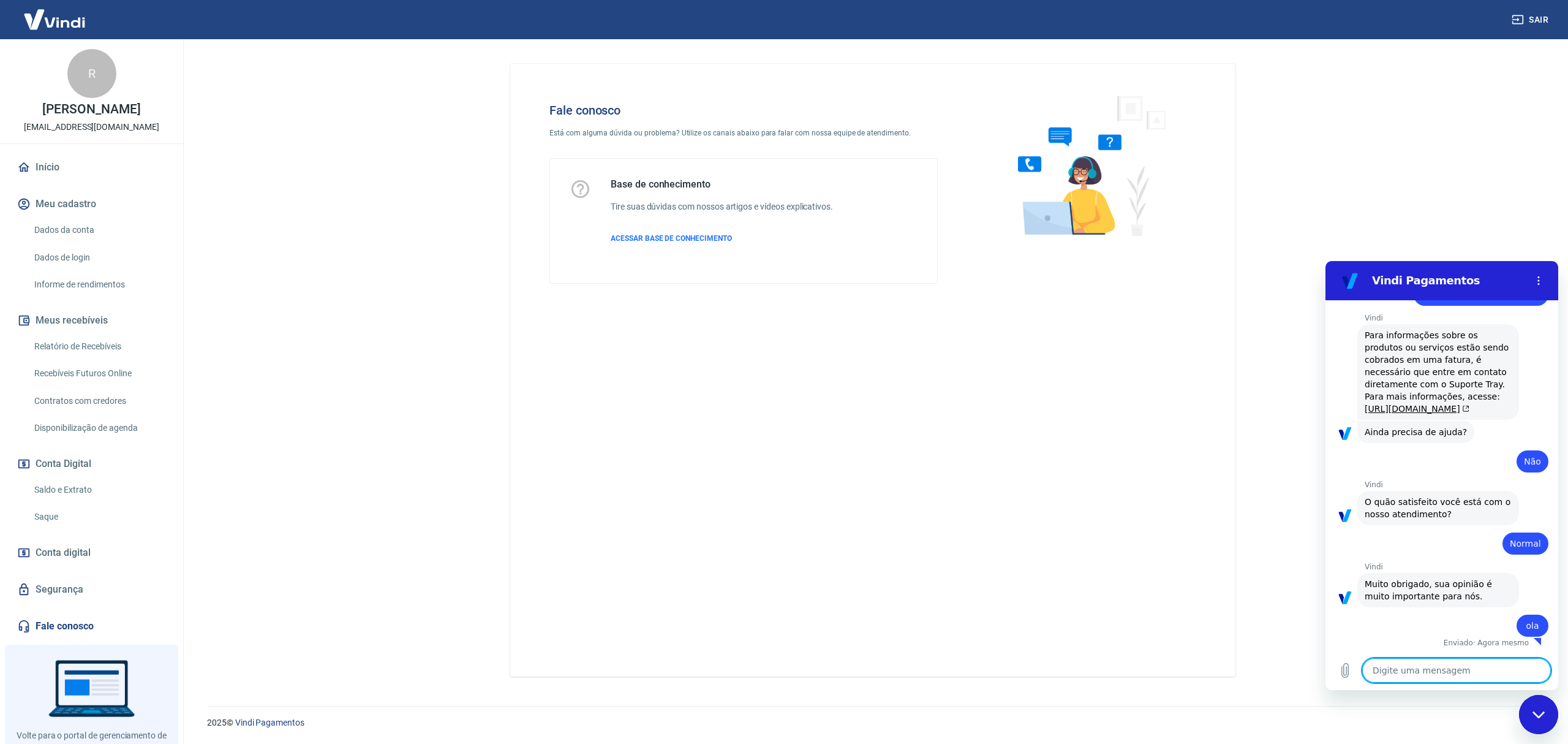
type textarea "x"
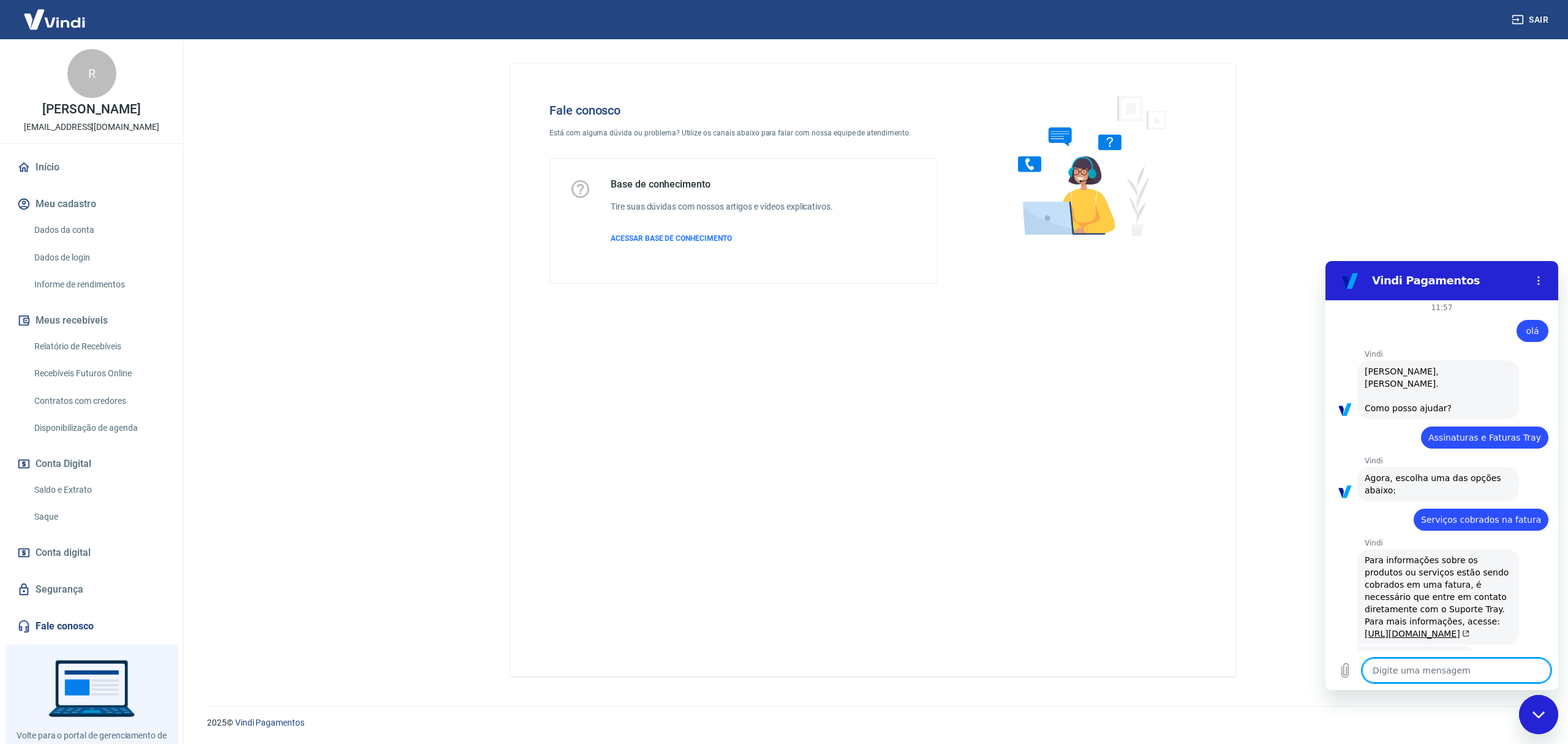
scroll to position [0, 0]
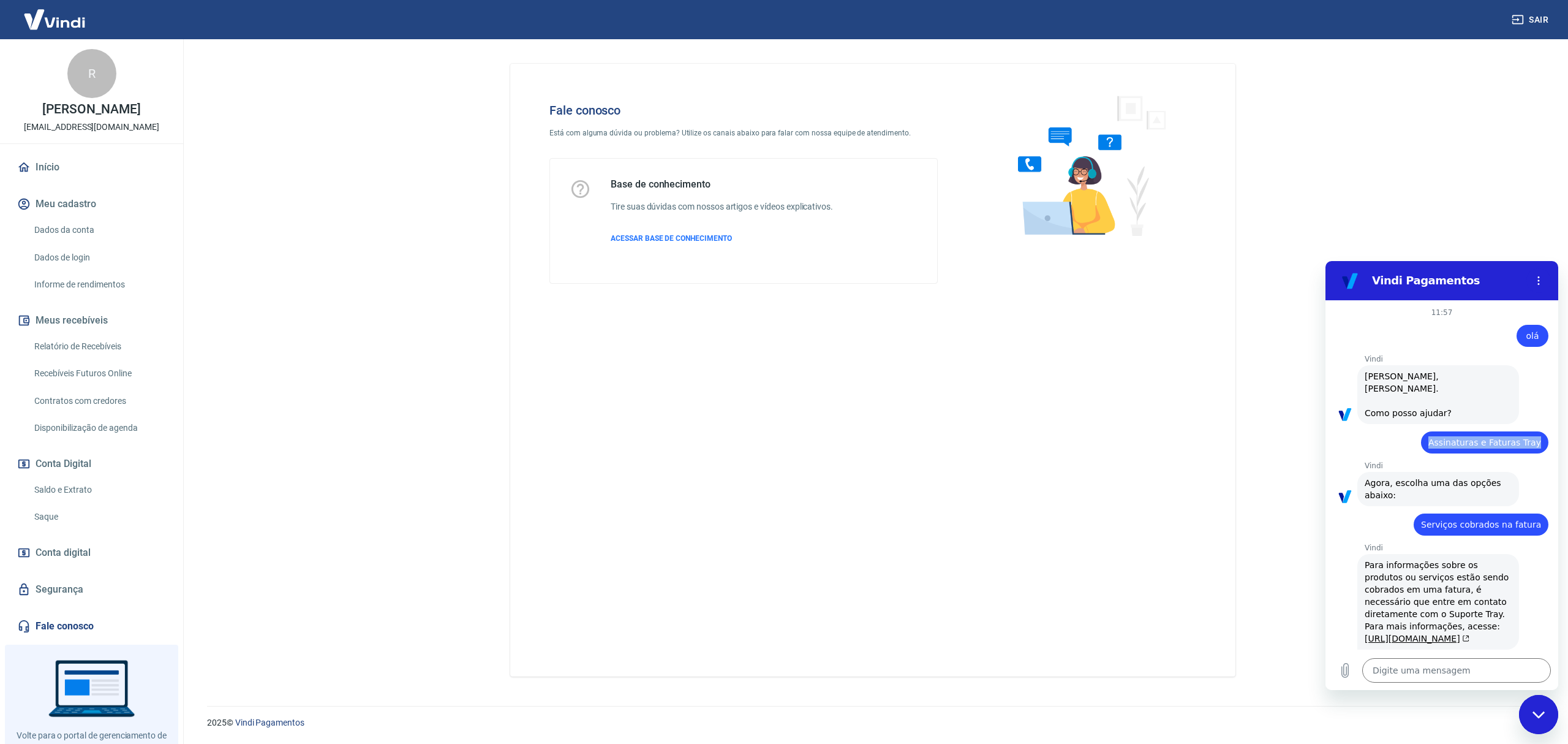
drag, startPoint x: 1434, startPoint y: 433, endPoint x: 1529, endPoint y: 433, distance: 95.0
click at [1529, 433] on div "diz: Assinaturas e Faturas Tray" at bounding box center [1485, 443] width 128 height 22
copy span "Assinaturas e Faturas Tray"
click at [1407, 674] on textarea at bounding box center [1457, 670] width 188 height 25
paste textarea "Assinaturas e Faturas Tray"
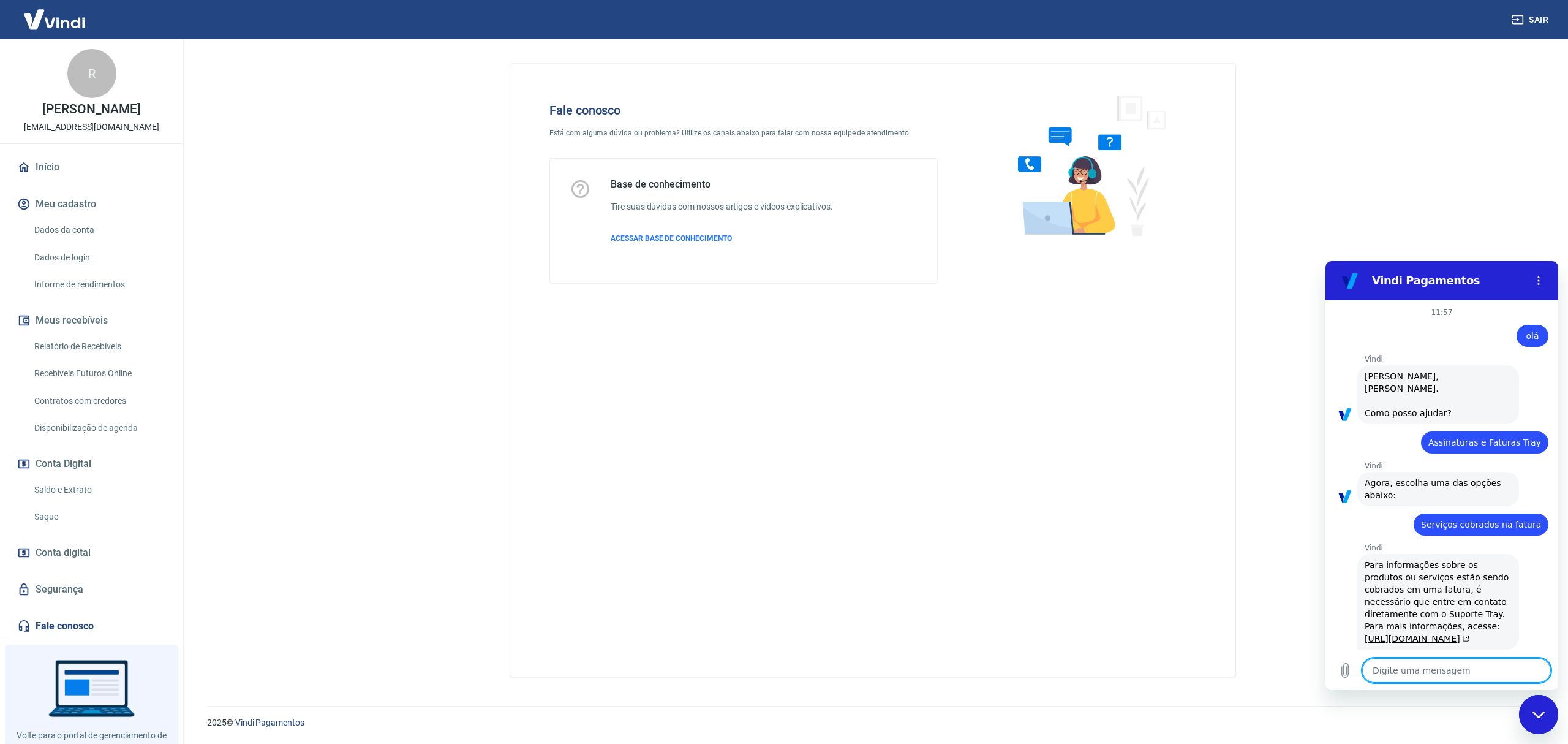
type textarea "Assinaturas e Faturas Tray"
type textarea "x"
click at [1532, 708] on div "Fechar janela de mensagens" at bounding box center [1539, 715] width 37 height 37
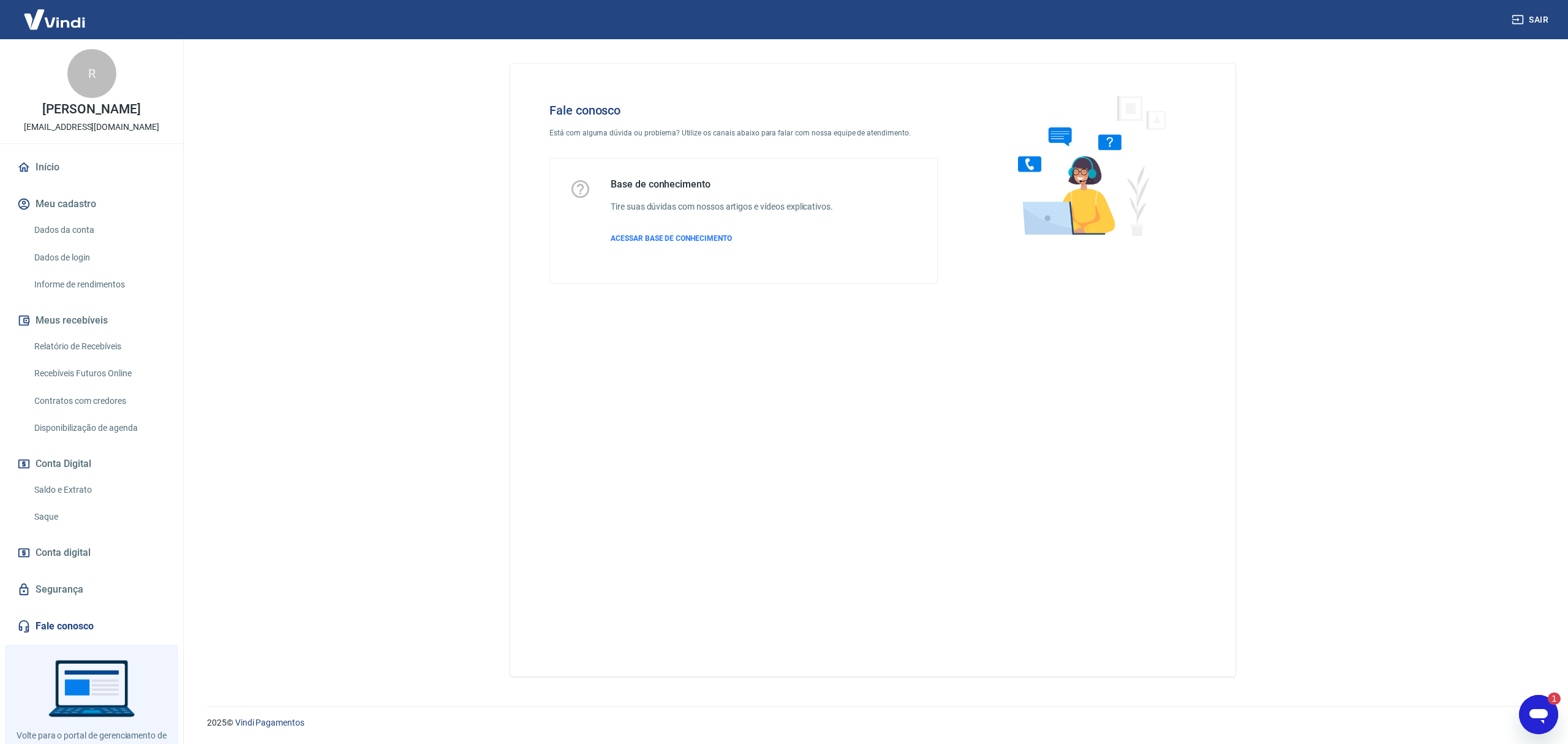
click at [1525, 708] on div "Abrir janela de mensagens, 1 mensagem não lida" at bounding box center [1539, 715] width 37 height 37
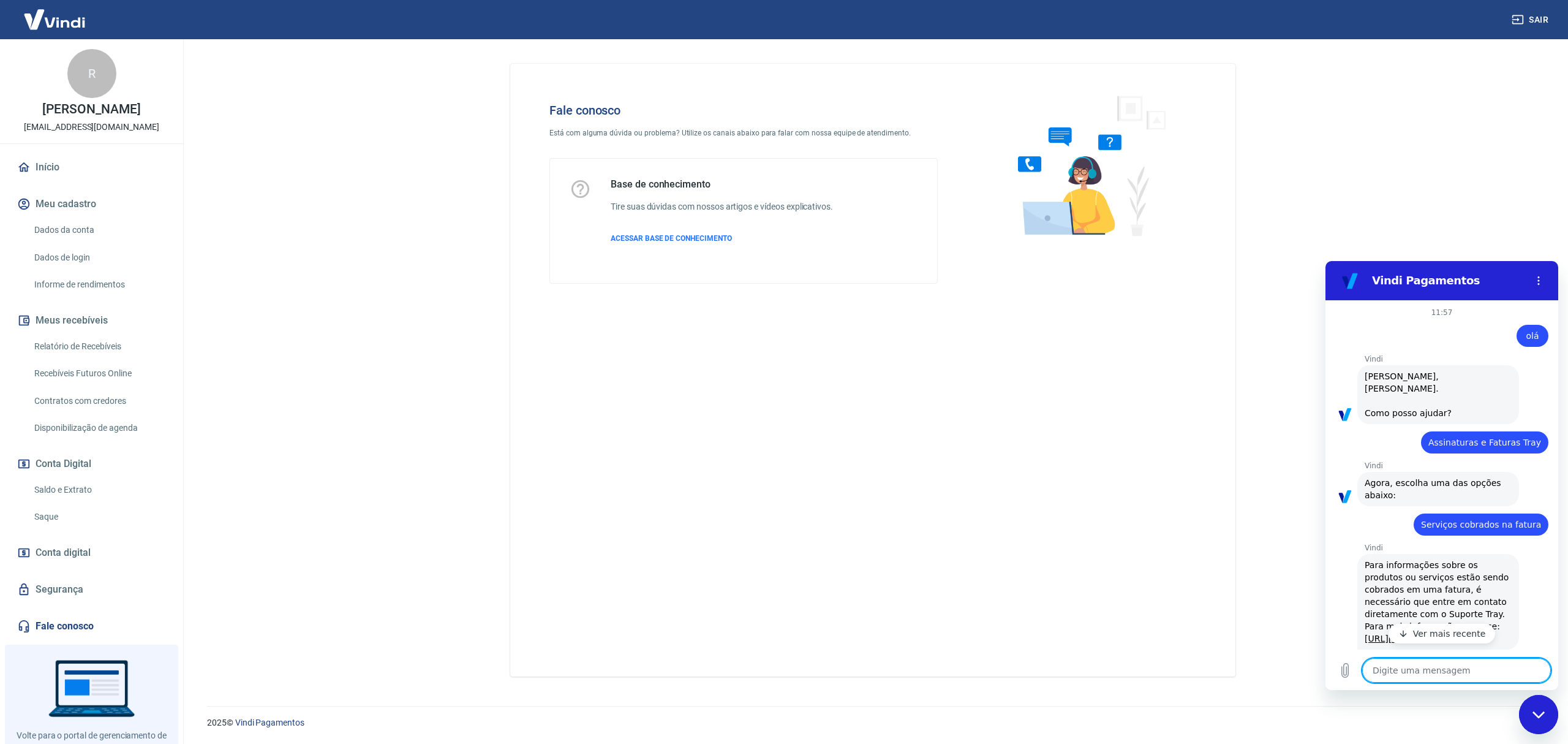
click at [1440, 630] on p "Ver mais recente" at bounding box center [1449, 633] width 73 height 13
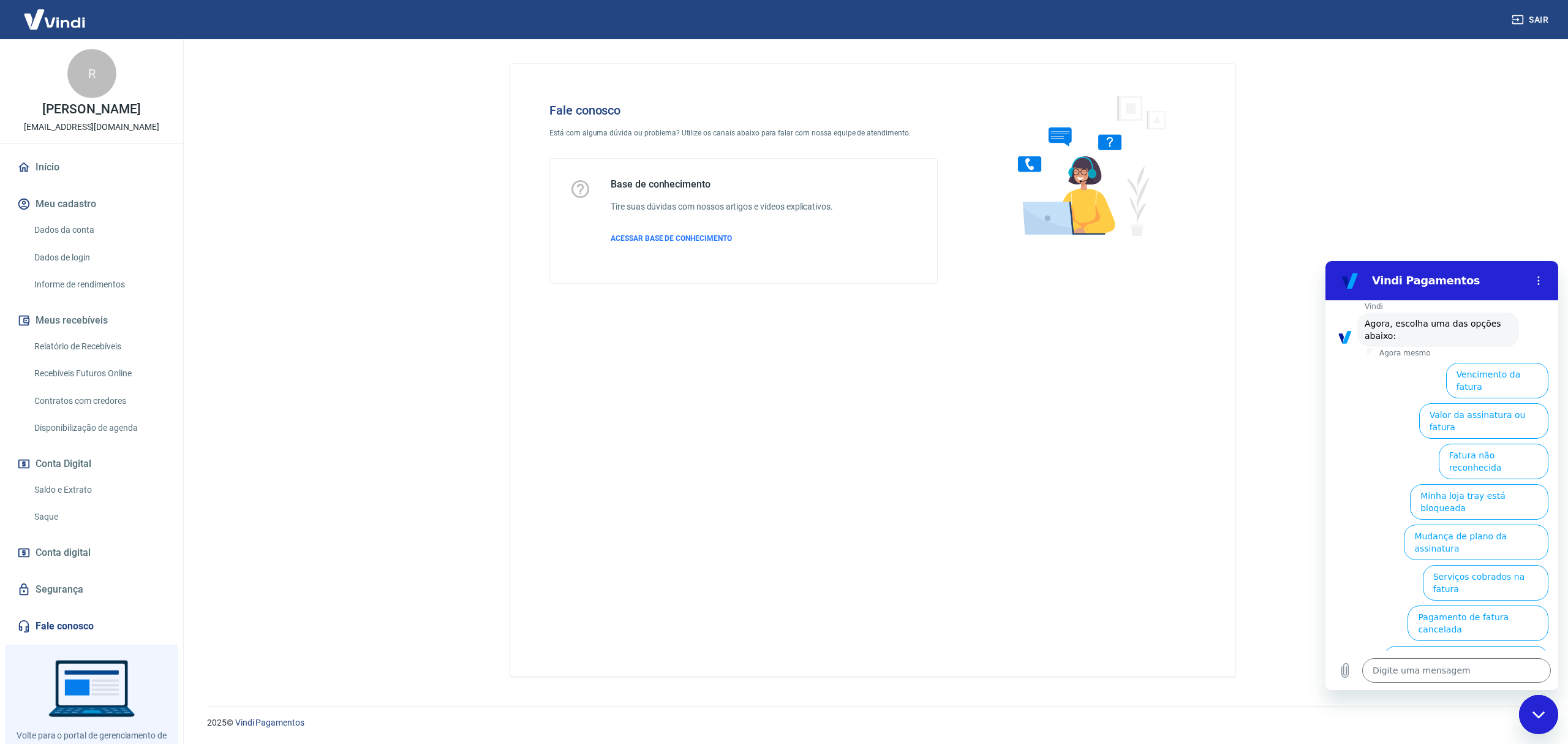
scroll to position [714, 0]
click at [1498, 561] on button "Serviços cobrados na fatura" at bounding box center [1486, 579] width 125 height 36
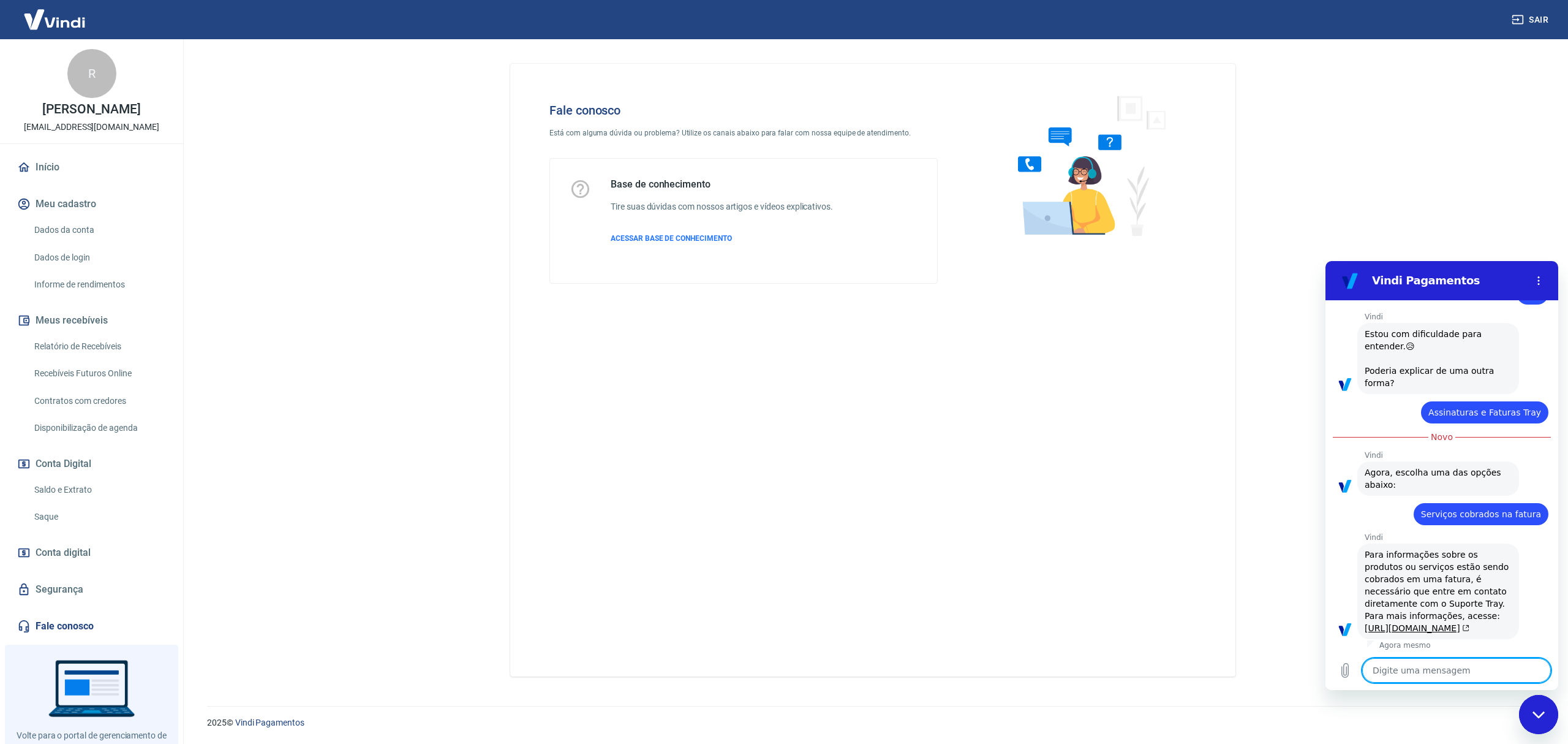
type textarea "x"
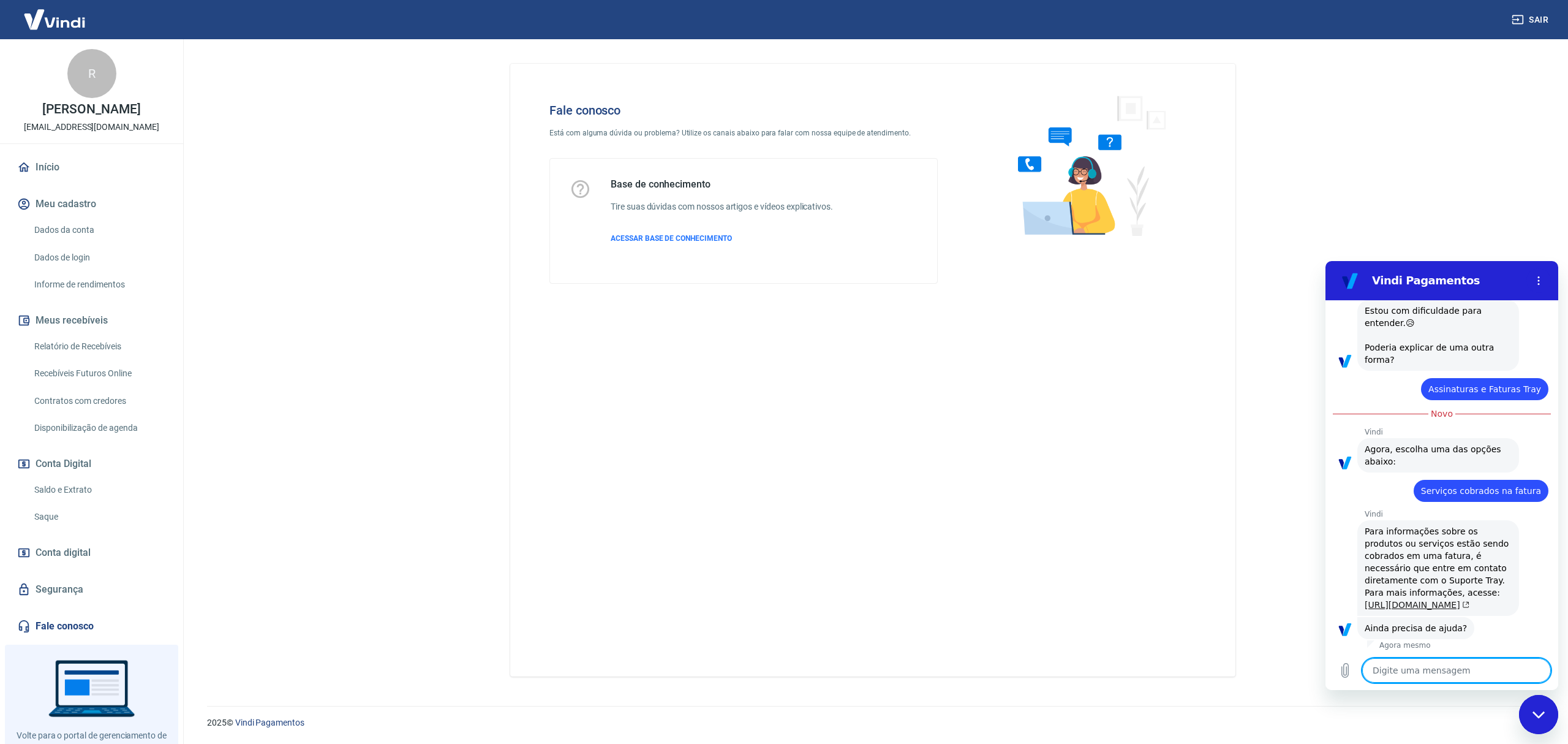
scroll to position [702, 0]
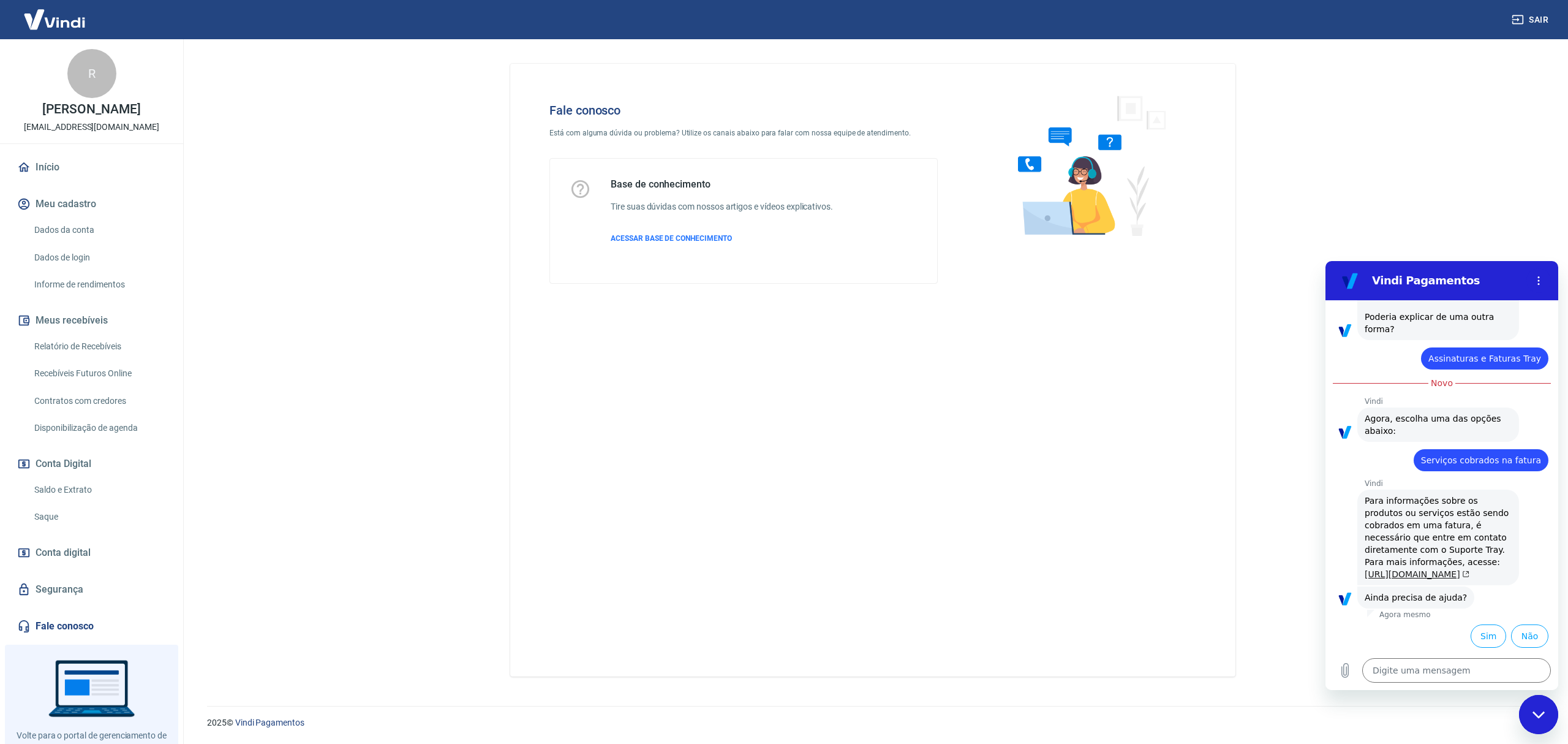
click at [1414, 570] on link "[URL][DOMAIN_NAME]" at bounding box center [1417, 574] width 105 height 10
click at [70, 616] on link "Fale conosco" at bounding box center [91, 626] width 154 height 27
click at [675, 237] on span "ACESSAR BASE DE CONHECIMENTO" at bounding box center [671, 238] width 121 height 9
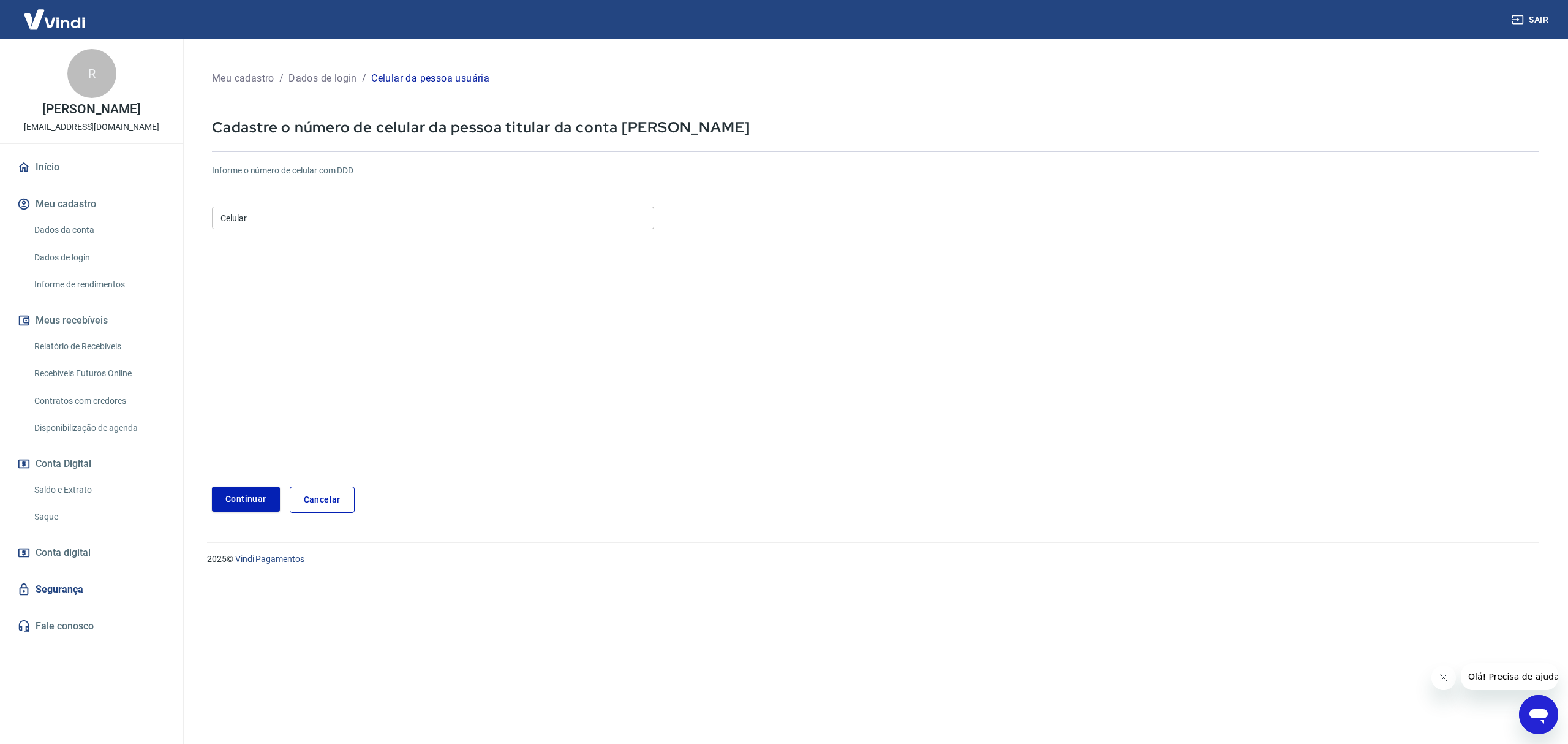
click at [346, 218] on input "Celular" at bounding box center [433, 218] width 442 height 23
type input "(11) 99801-1208"
click at [248, 494] on button "Continuar" at bounding box center [246, 499] width 68 height 25
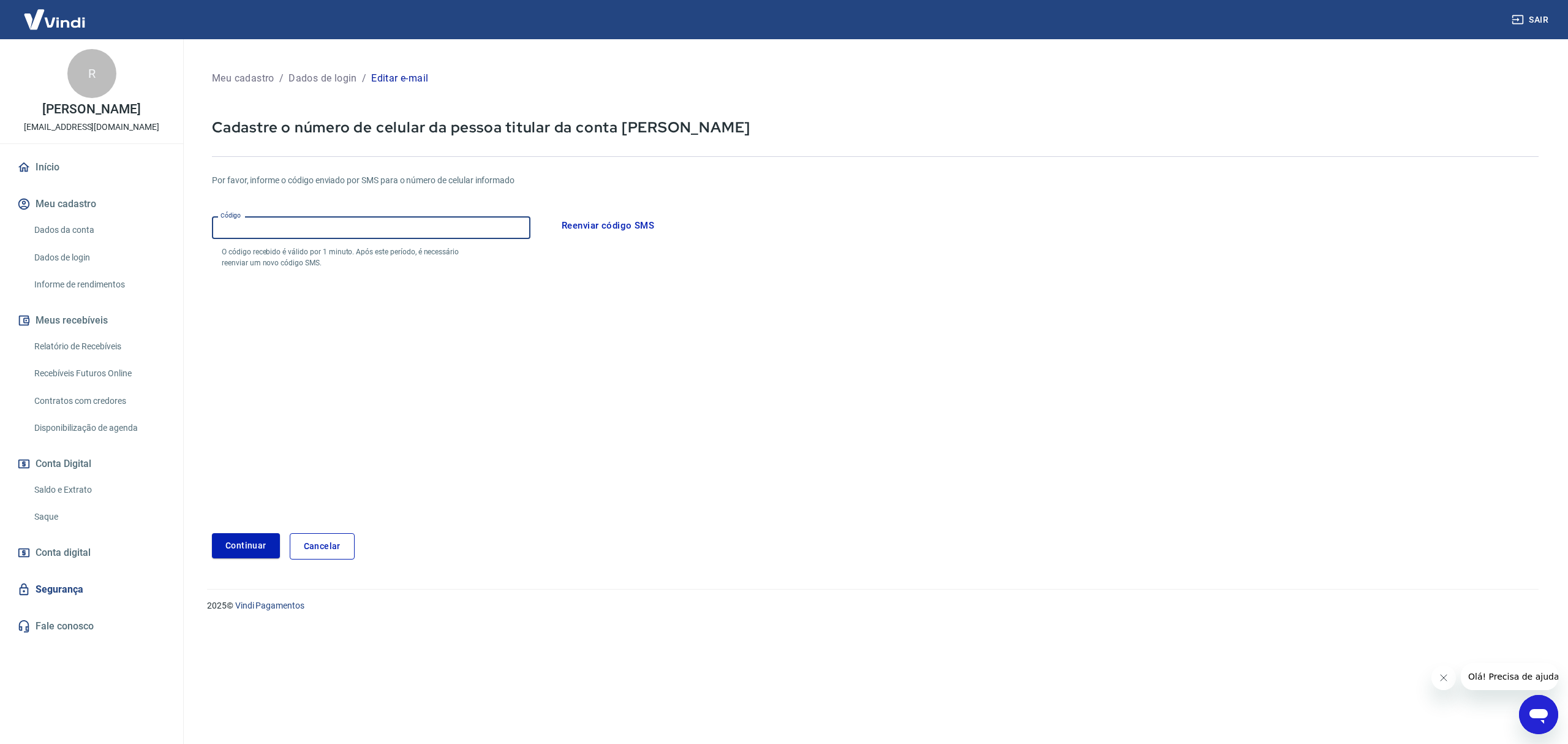
click at [363, 222] on input "Código" at bounding box center [371, 227] width 318 height 23
type input "721792"
click at [256, 543] on button "Continuar" at bounding box center [246, 546] width 68 height 25
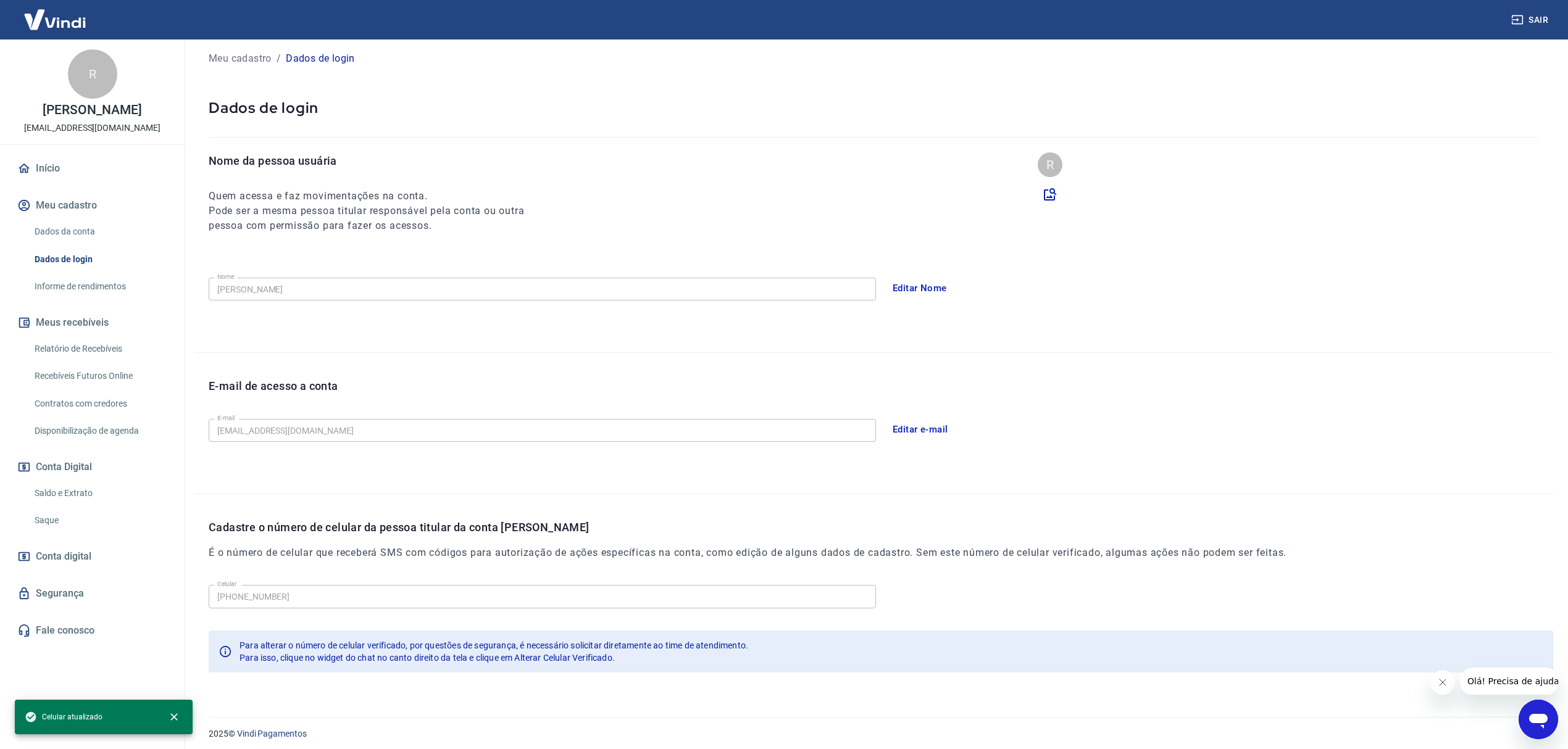
scroll to position [26, 0]
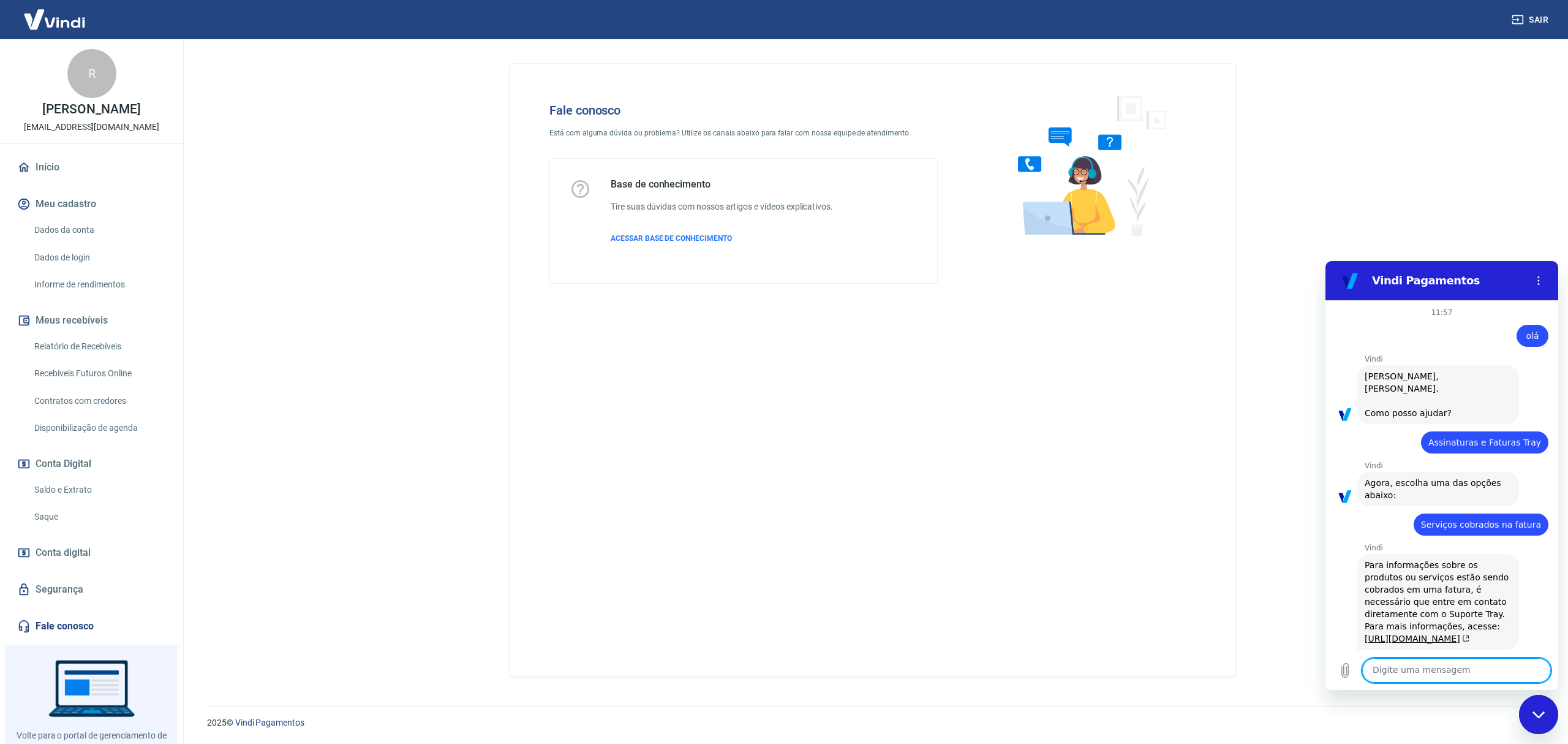
scroll to position [682, 0]
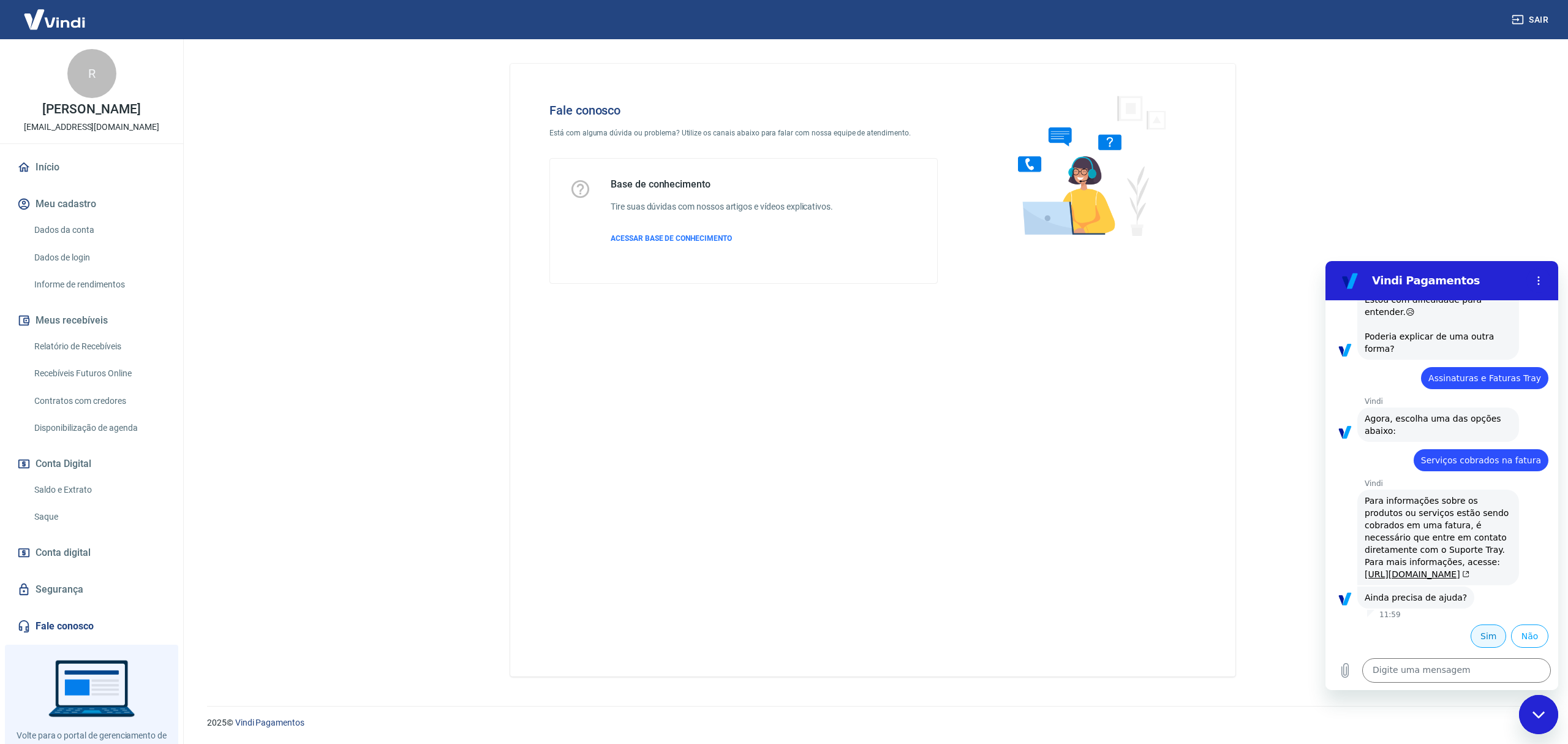
click at [1472, 639] on button "Sim" at bounding box center [1489, 636] width 36 height 23
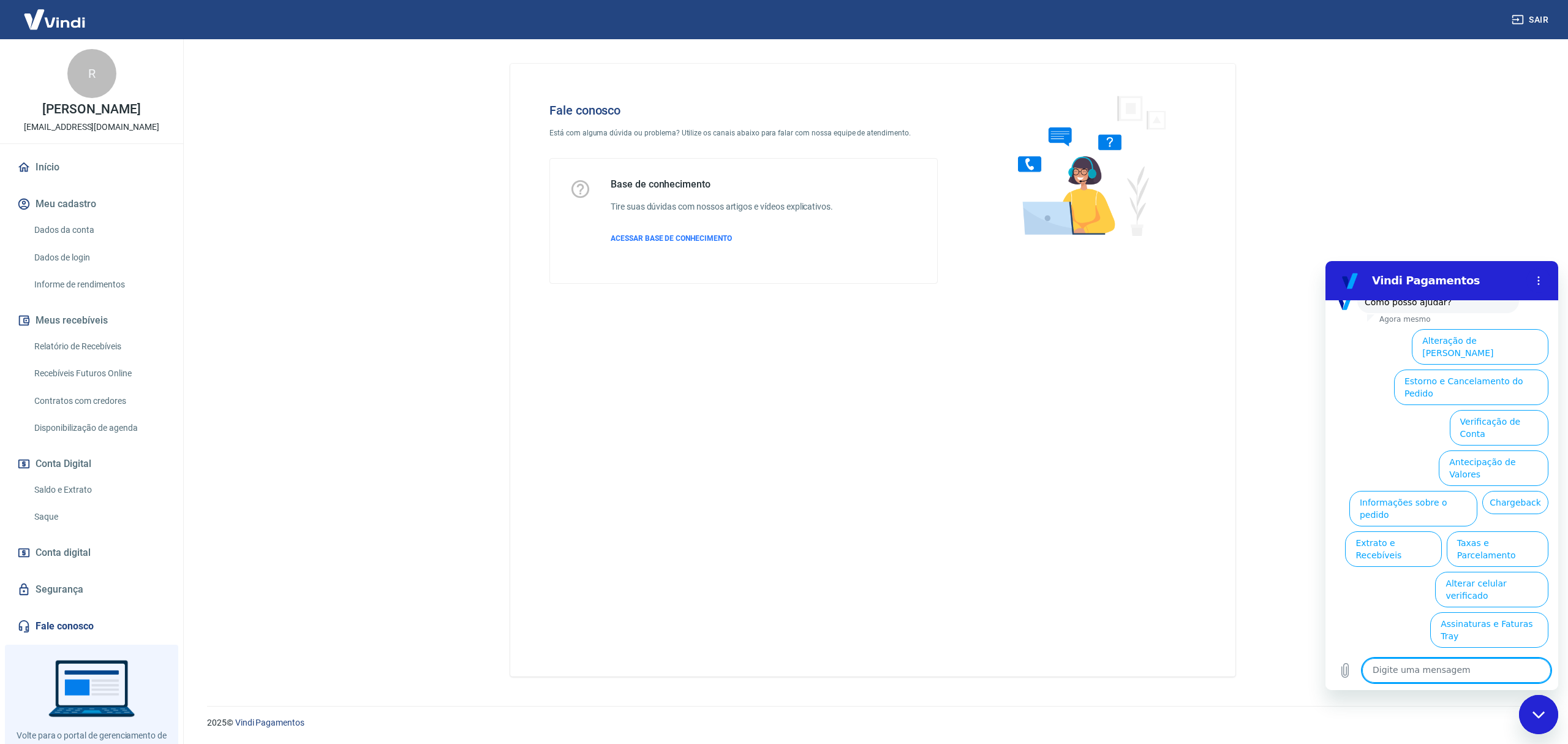
scroll to position [1006, 0]
